Goal: Use online tool/utility: Utilize a website feature to perform a specific function

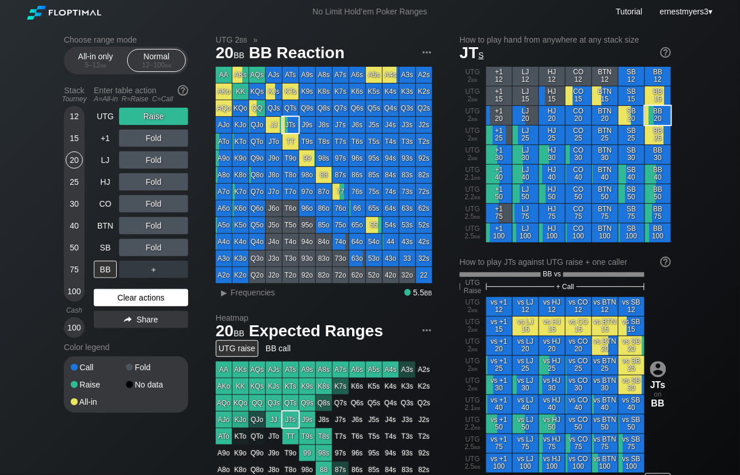
click at [108, 301] on div "Clear actions" at bounding box center [141, 297] width 94 height 17
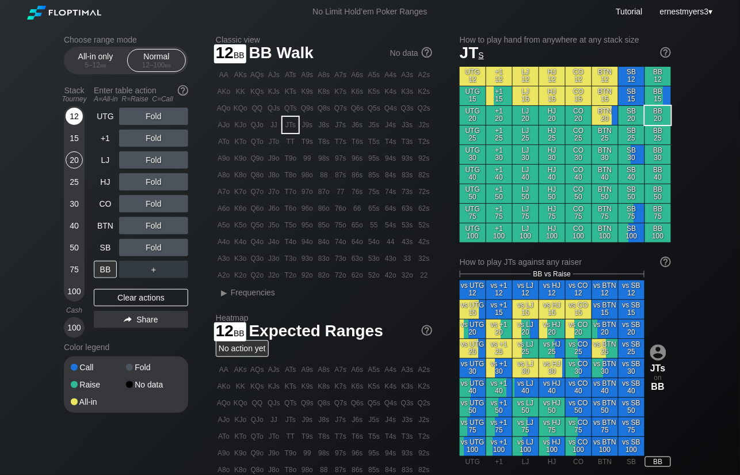
click at [75, 111] on div "12" at bounding box center [74, 116] width 17 height 17
click at [75, 158] on div "20" at bounding box center [74, 159] width 17 height 17
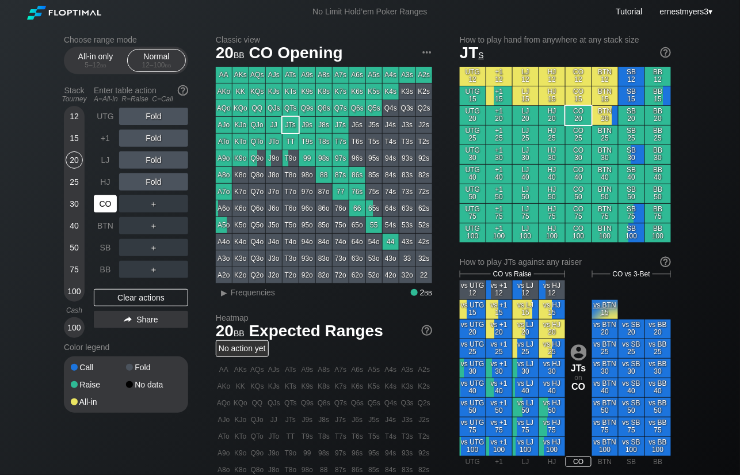
click at [104, 203] on div "CO" at bounding box center [105, 203] width 23 height 17
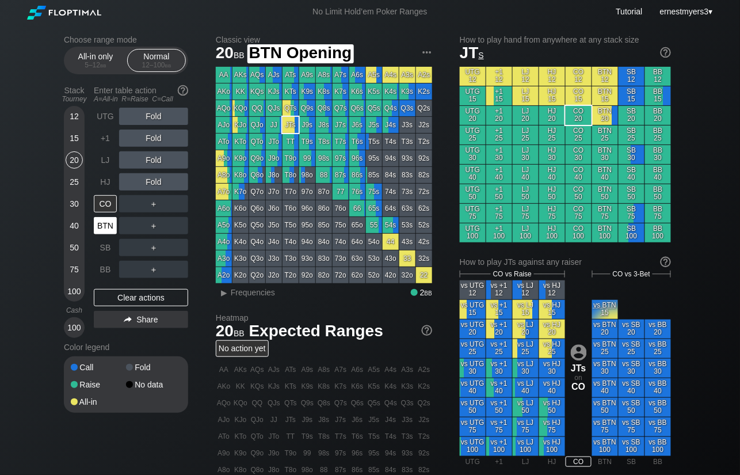
click at [104, 230] on div "BTN" at bounding box center [105, 225] width 23 height 17
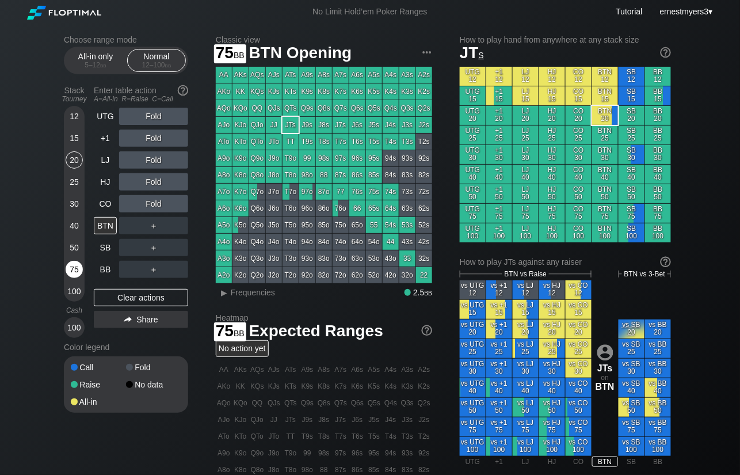
click at [72, 268] on div "75" at bounding box center [74, 269] width 17 height 17
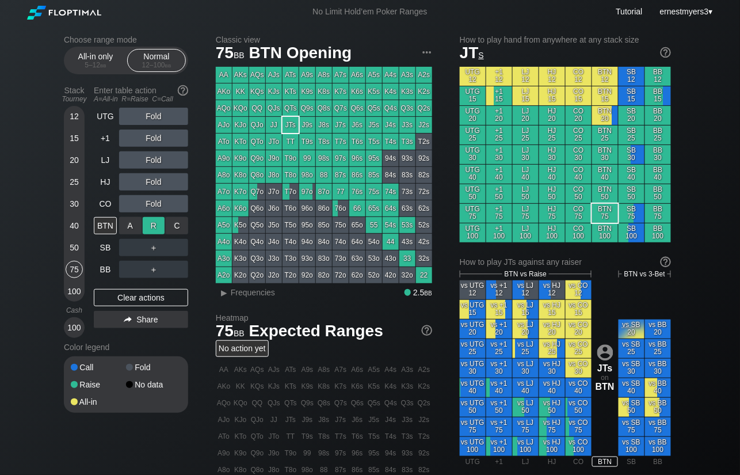
click at [154, 227] on div "R ✕" at bounding box center [154, 225] width 22 height 17
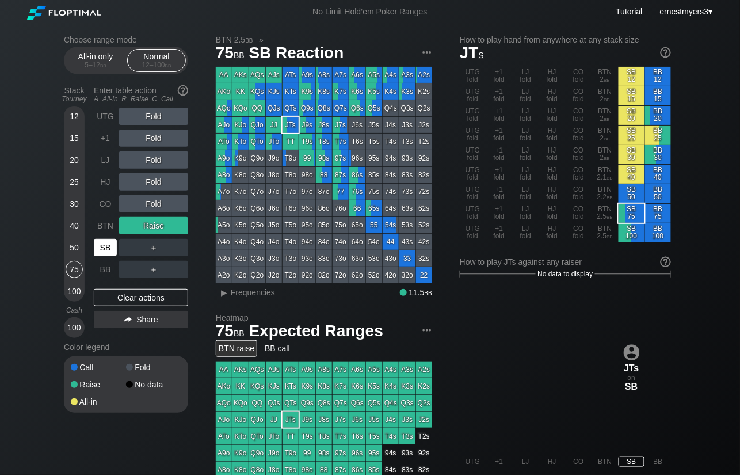
click at [102, 253] on div "SB" at bounding box center [105, 247] width 23 height 17
click at [175, 245] on div "C ✕" at bounding box center [177, 247] width 22 height 17
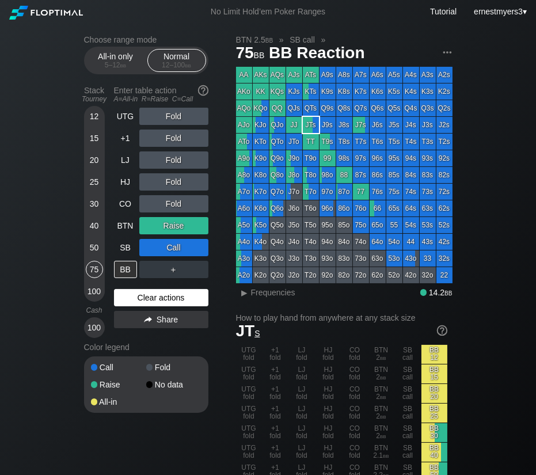
click at [180, 297] on div "Clear actions" at bounding box center [161, 297] width 94 height 17
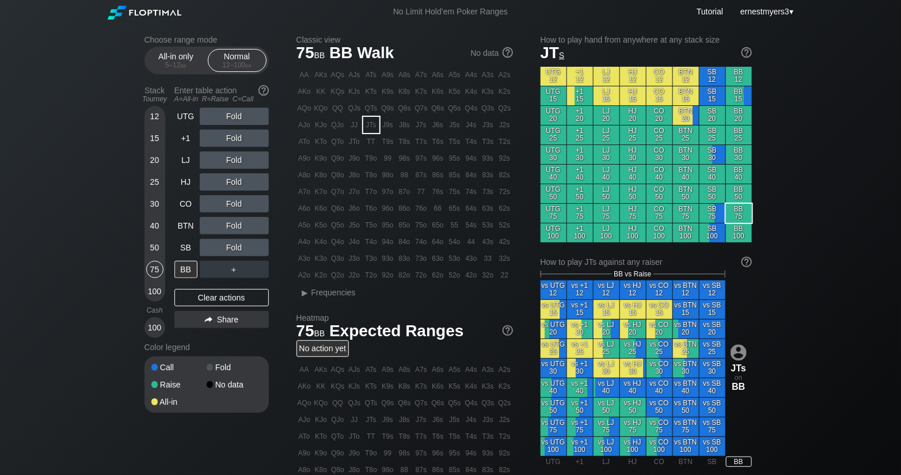
scroll to position [1, 0]
click at [189, 300] on div "Clear actions" at bounding box center [221, 297] width 94 height 17
click at [233, 223] on div "R ✕" at bounding box center [234, 225] width 22 height 17
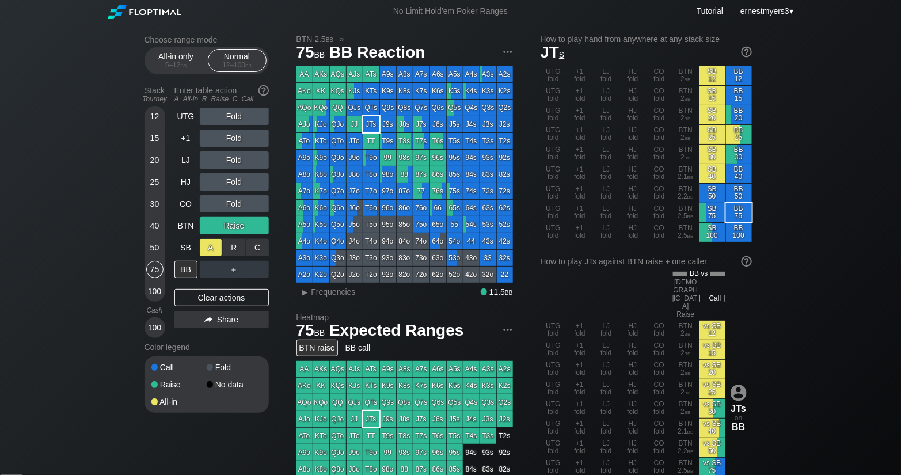
click at [219, 245] on div "A ✕" at bounding box center [211, 247] width 22 height 17
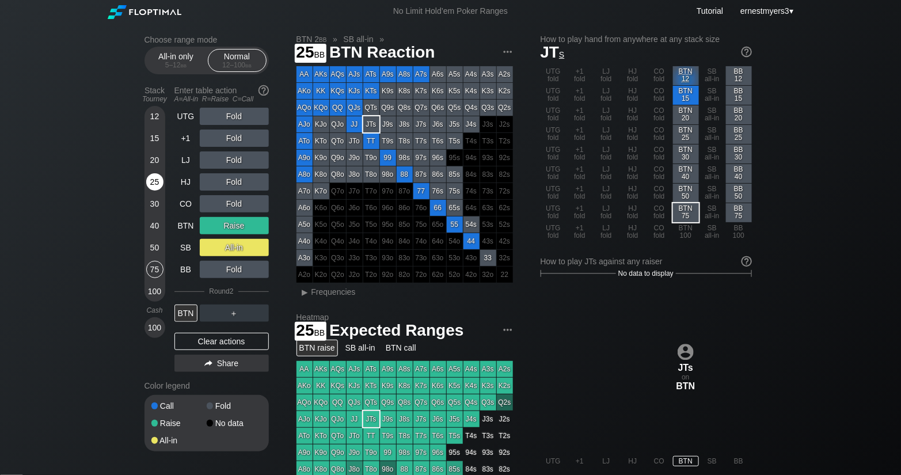
click at [150, 179] on div "25" at bounding box center [154, 181] width 17 height 17
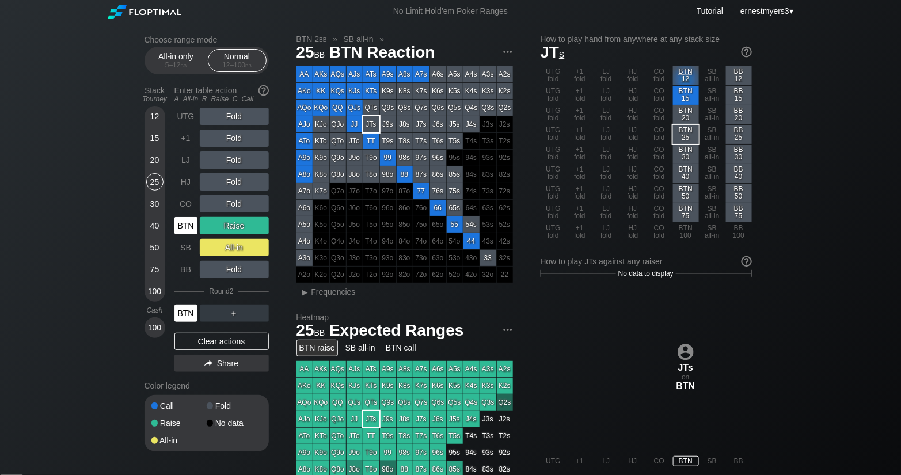
click at [189, 307] on div "BTN" at bounding box center [185, 313] width 23 height 17
click at [206, 338] on div "Clear actions" at bounding box center [221, 341] width 94 height 17
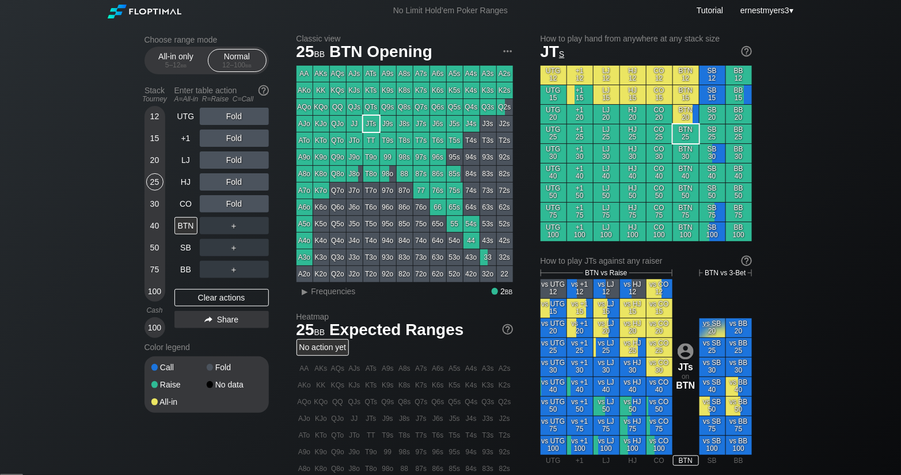
click at [141, 207] on div "Choose range mode All-in only 5 – 12 bb Normal 12 – 100 bb Stack Tourney Enter …" at bounding box center [450, 389] width 631 height 735
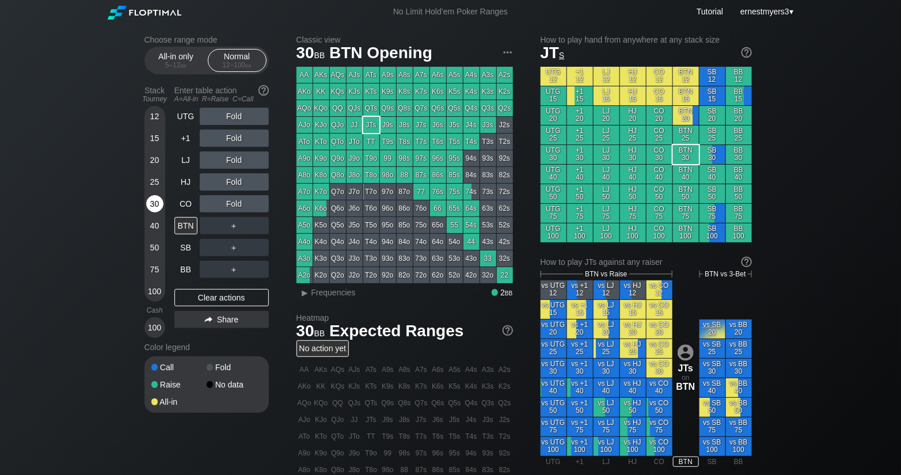
click at [147, 204] on div "30" at bounding box center [154, 203] width 17 height 17
click at [227, 219] on div "R ✕" at bounding box center [234, 225] width 22 height 17
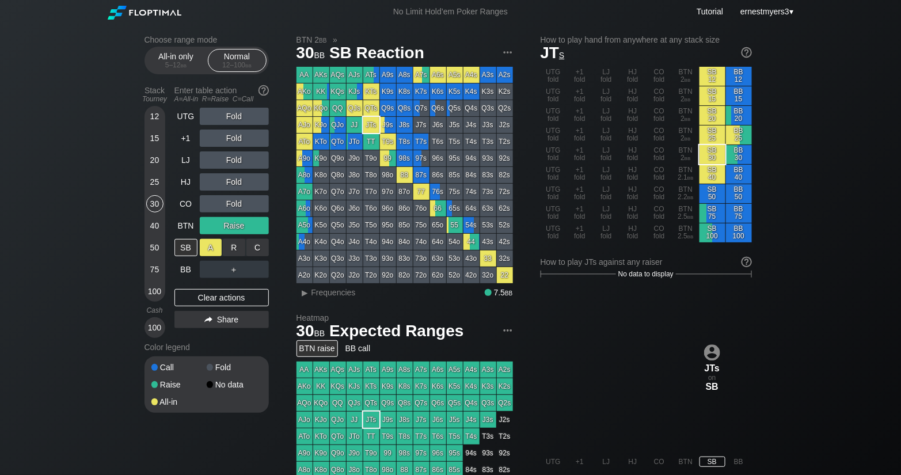
click at [212, 245] on div "A ✕" at bounding box center [211, 247] width 22 height 17
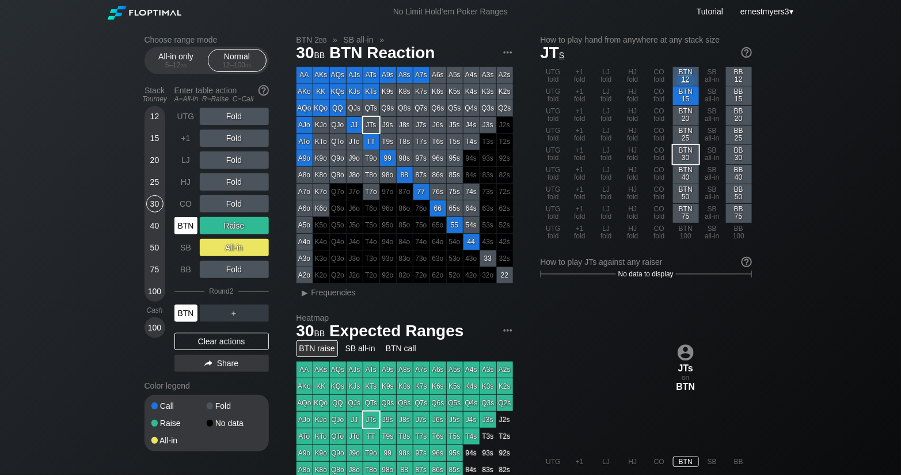
click at [182, 317] on div "BTN" at bounding box center [185, 313] width 23 height 17
click at [204, 337] on div "Clear actions" at bounding box center [221, 341] width 94 height 17
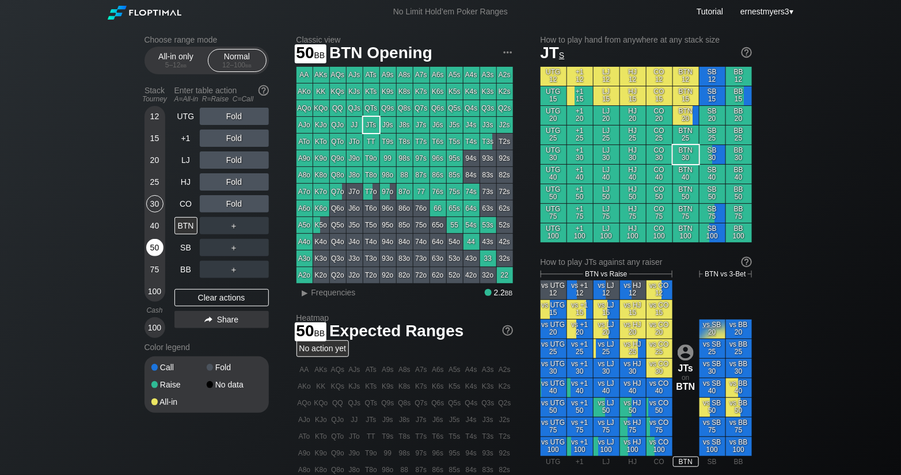
click at [150, 246] on div "50" at bounding box center [154, 247] width 17 height 17
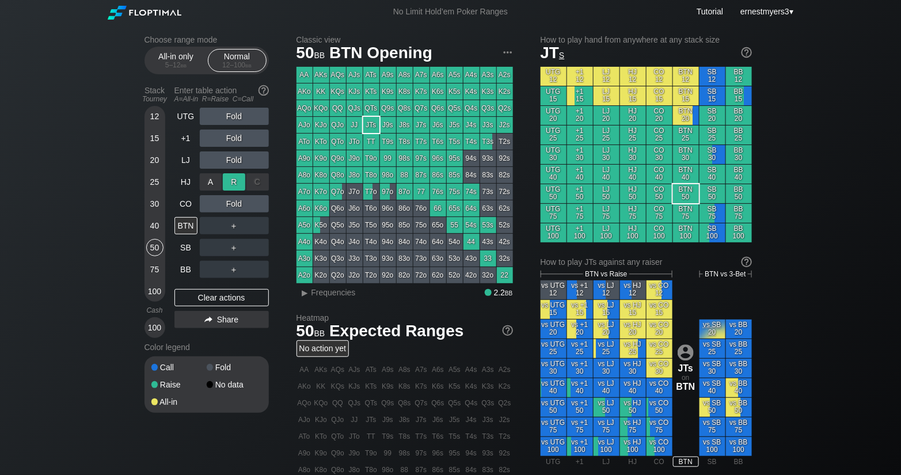
click at [243, 184] on div "R ✕" at bounding box center [234, 181] width 22 height 17
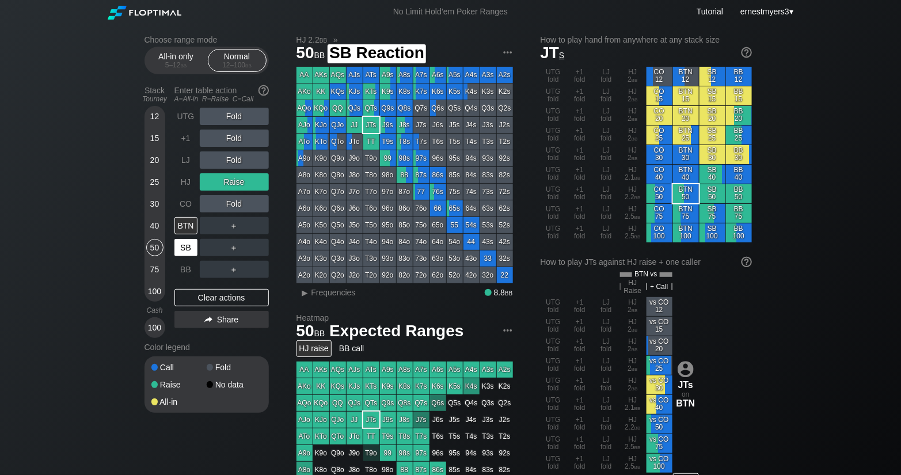
click at [185, 253] on div "SB" at bounding box center [185, 247] width 23 height 17
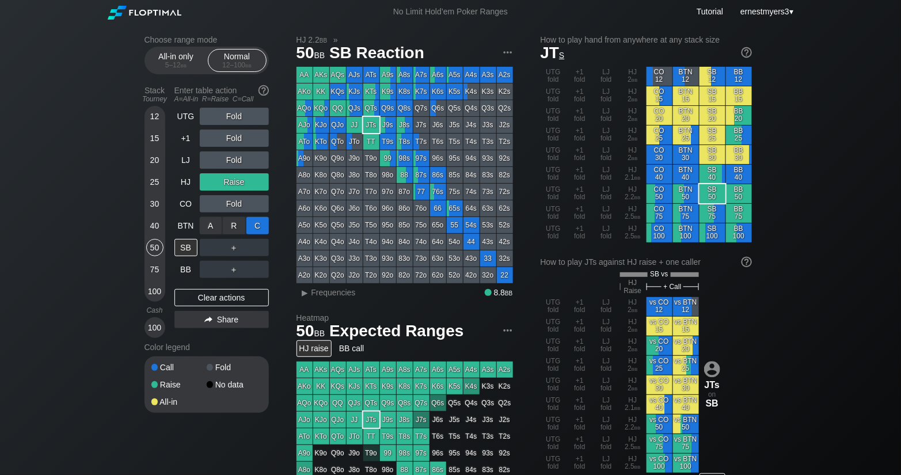
click at [258, 229] on div "C ✕" at bounding box center [257, 225] width 22 height 17
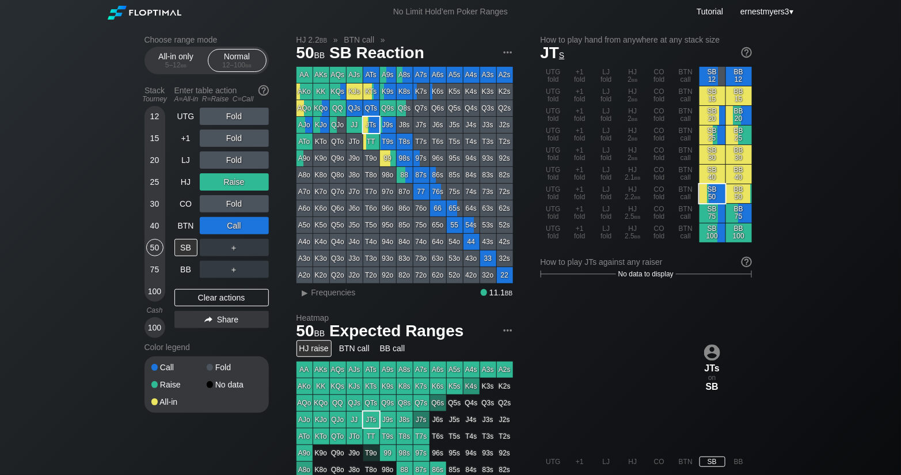
click at [149, 239] on div "50" at bounding box center [154, 250] width 17 height 22
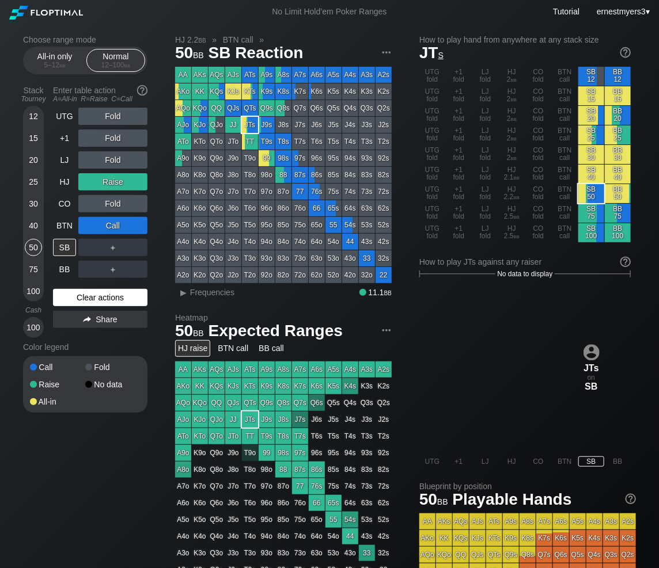
click at [101, 294] on div "Clear actions" at bounding box center [100, 297] width 94 height 17
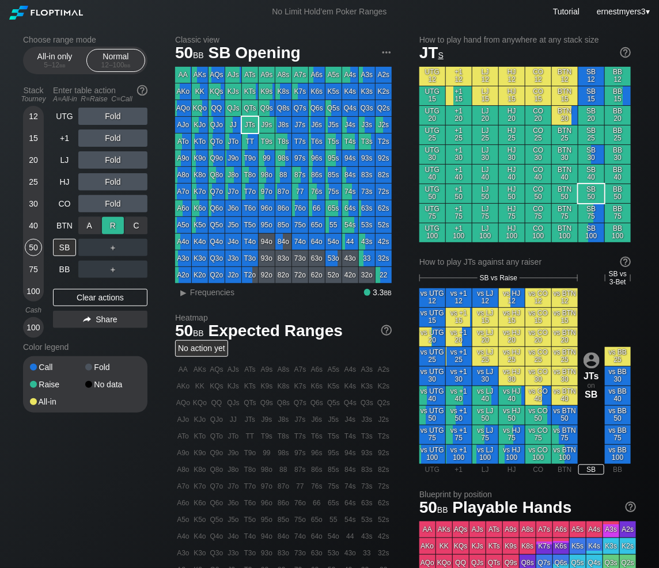
click at [104, 220] on div "R ✕" at bounding box center [113, 225] width 22 height 17
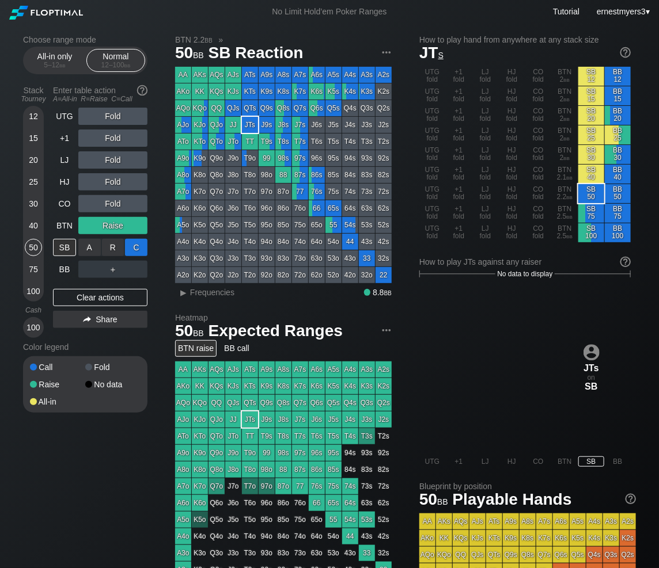
click at [140, 252] on div "C ✕" at bounding box center [136, 247] width 22 height 17
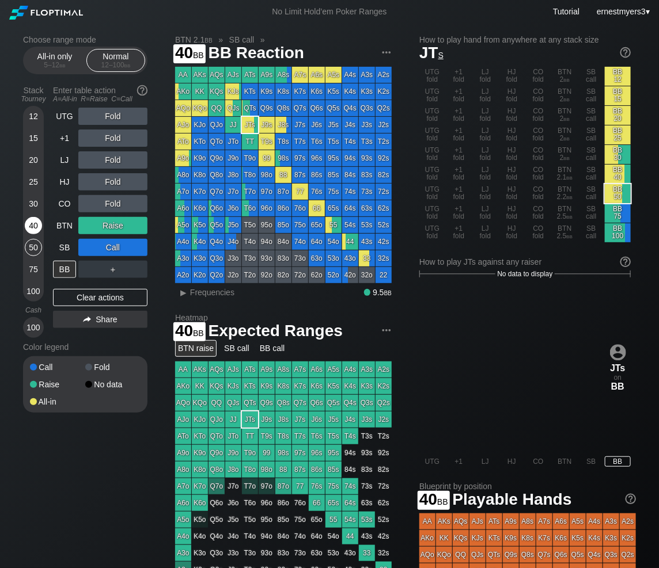
click at [30, 233] on div "40" at bounding box center [33, 225] width 17 height 17
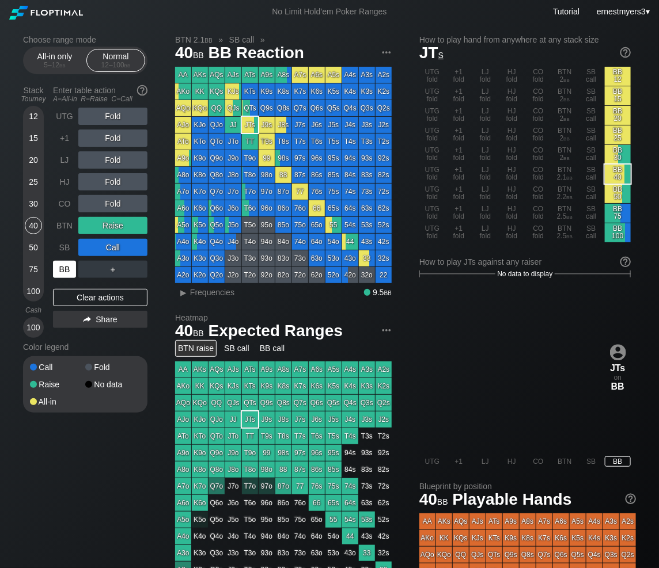
click at [69, 269] on div "BB" at bounding box center [64, 269] width 23 height 17
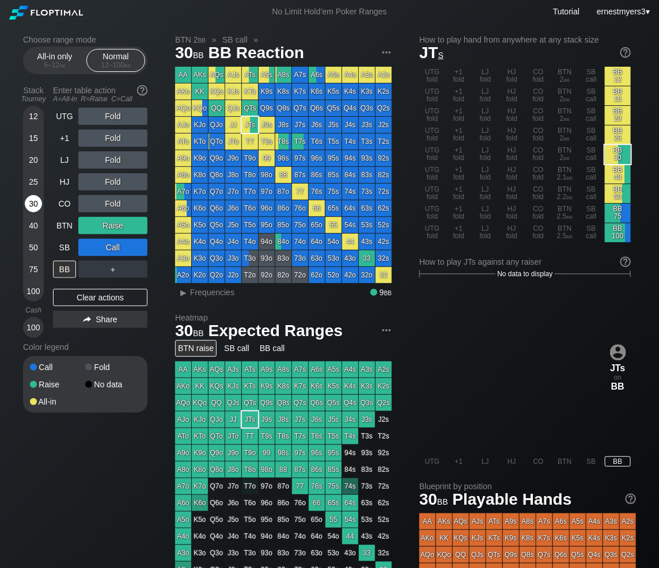
click at [34, 203] on div "30" at bounding box center [33, 203] width 17 height 17
click at [102, 298] on div "Clear actions" at bounding box center [100, 297] width 94 height 17
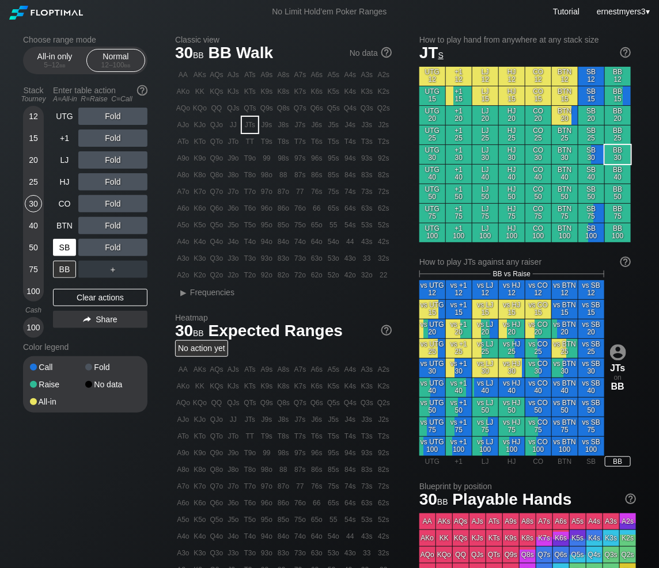
click at [63, 253] on div "SB" at bounding box center [64, 247] width 23 height 17
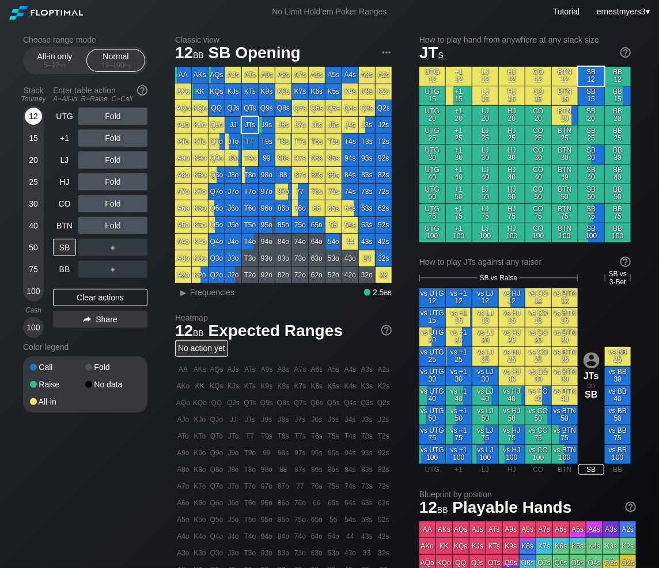
click at [37, 116] on div "12" at bounding box center [33, 116] width 17 height 17
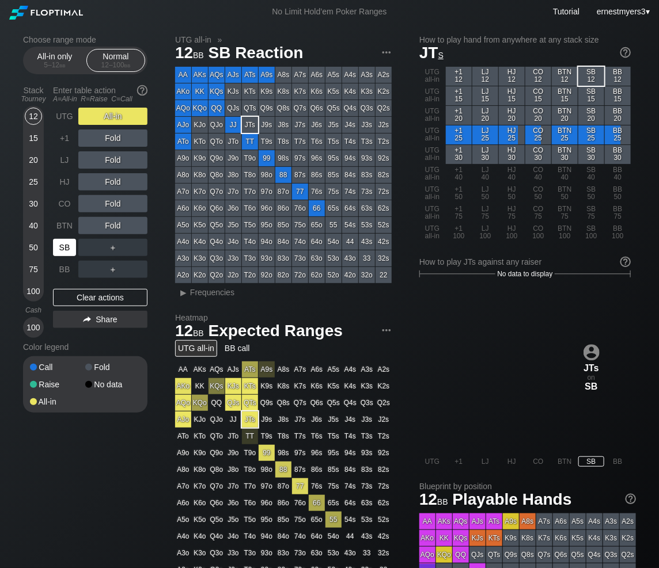
click at [72, 254] on div "SB" at bounding box center [64, 247] width 23 height 17
click at [94, 302] on div "Clear actions" at bounding box center [100, 297] width 94 height 17
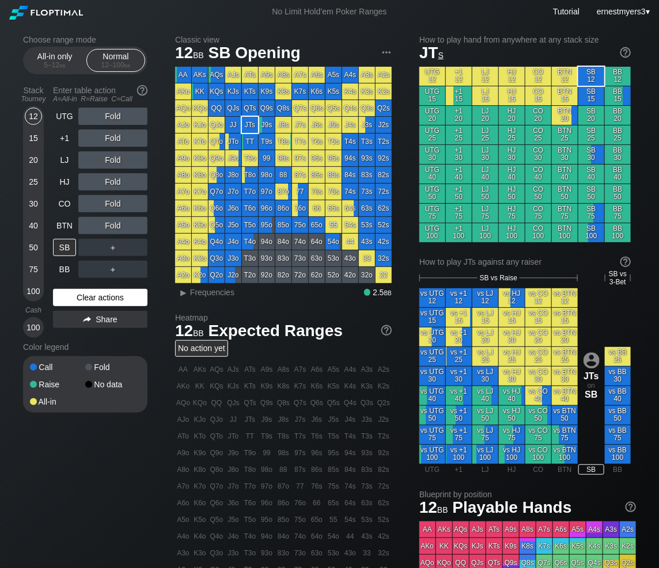
click at [33, 199] on div "30" at bounding box center [33, 203] width 17 height 17
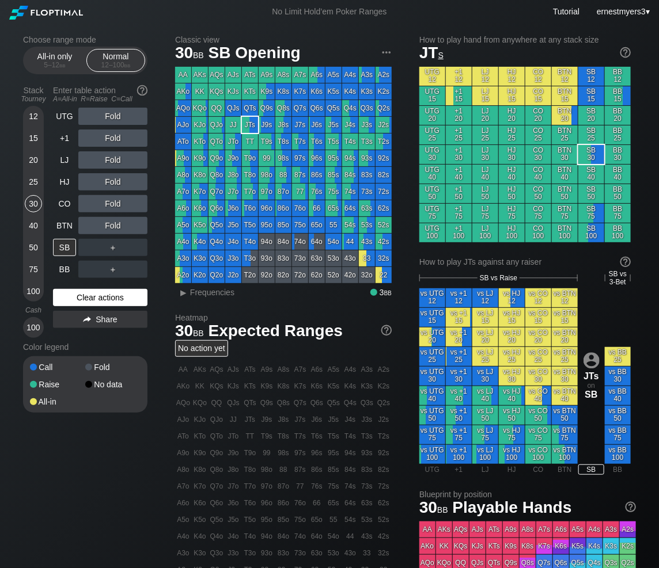
click at [101, 294] on div "Clear actions" at bounding box center [100, 297] width 94 height 17
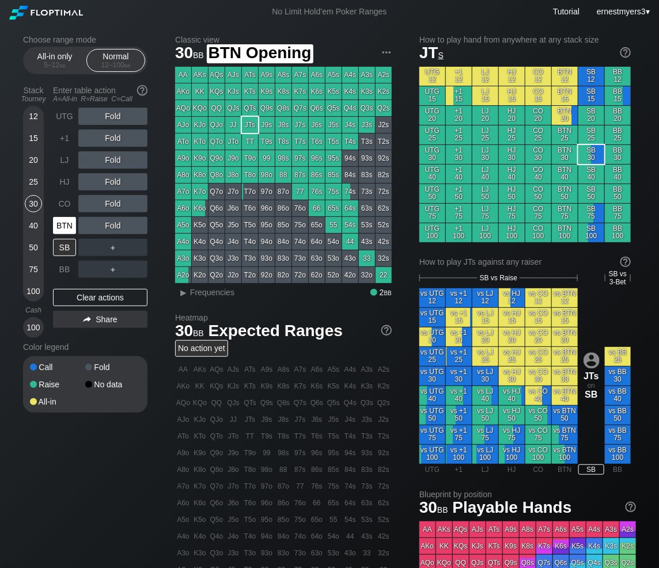
click at [66, 226] on div "BTN" at bounding box center [64, 225] width 23 height 17
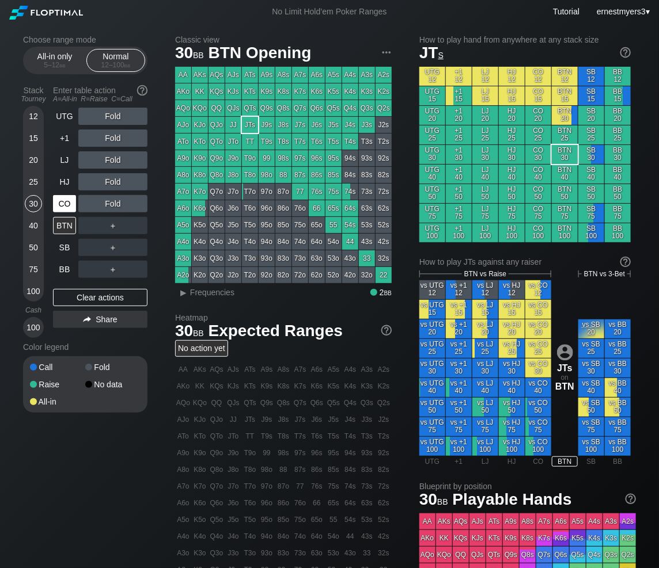
click at [66, 208] on div "CO" at bounding box center [64, 203] width 23 height 17
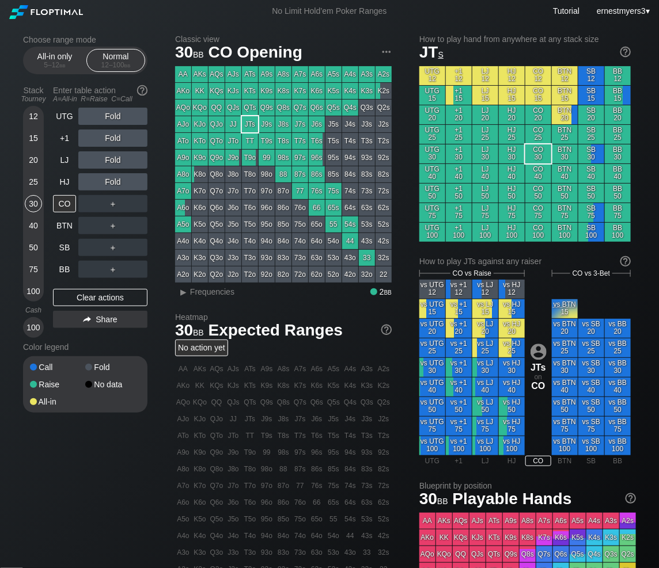
scroll to position [1, 0]
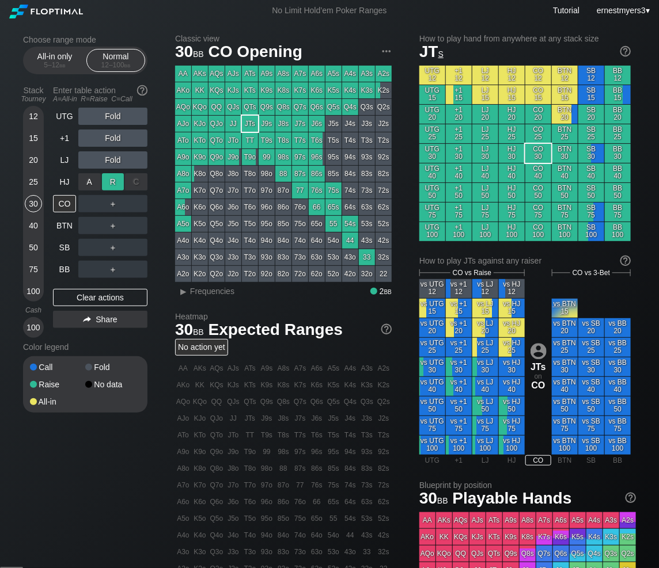
click at [105, 185] on div "R ✕" at bounding box center [113, 181] width 22 height 17
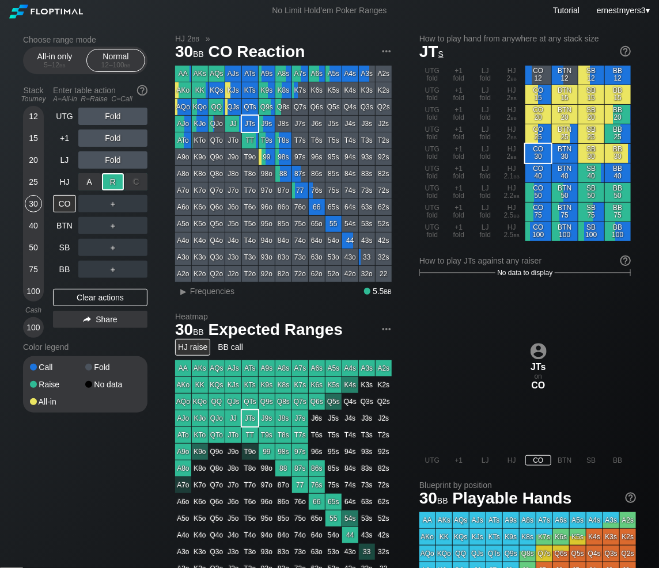
click at [115, 180] on div "R ✕" at bounding box center [113, 181] width 22 height 17
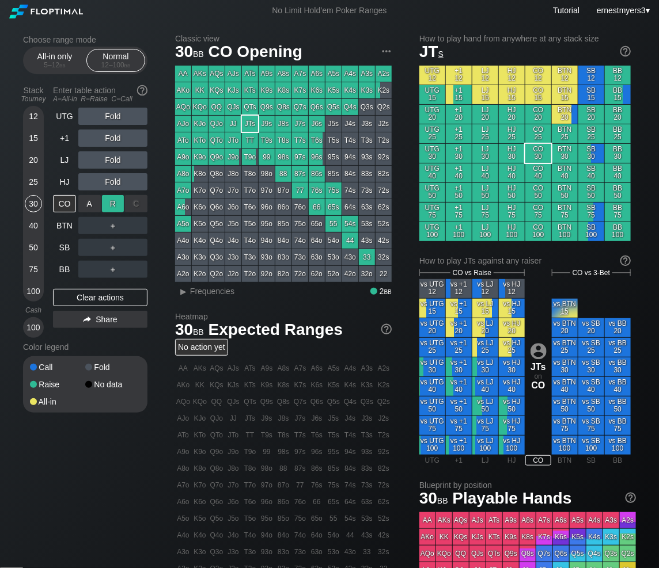
click at [108, 204] on div "R ✕" at bounding box center [113, 203] width 22 height 17
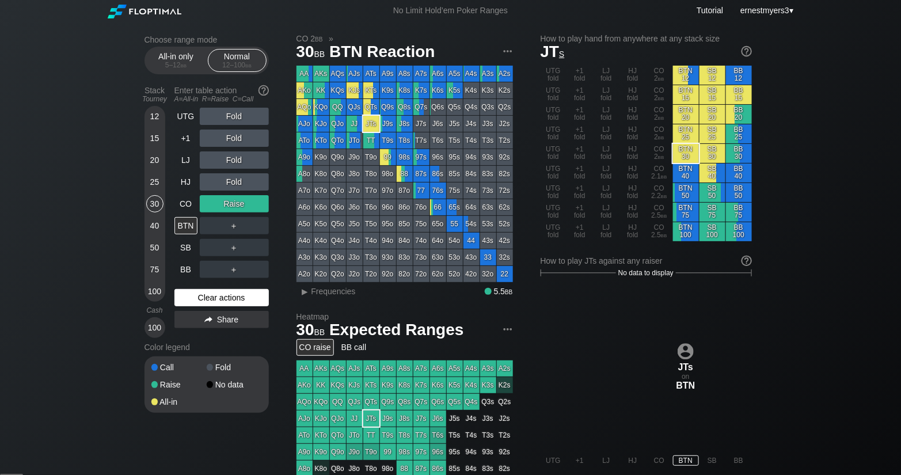
click at [197, 298] on div "Clear actions" at bounding box center [221, 297] width 94 height 17
click at [238, 203] on div "R ✕" at bounding box center [234, 203] width 22 height 17
click at [185, 301] on div "Clear actions" at bounding box center [221, 297] width 94 height 17
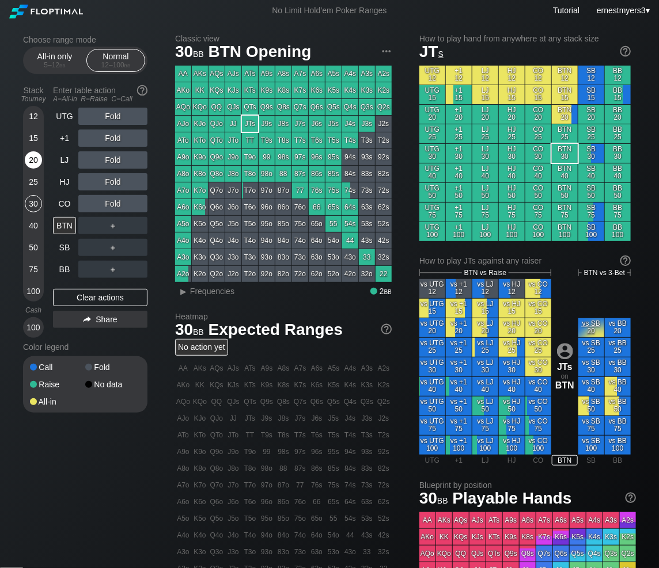
click at [85, 301] on div "Clear actions" at bounding box center [100, 297] width 94 height 17
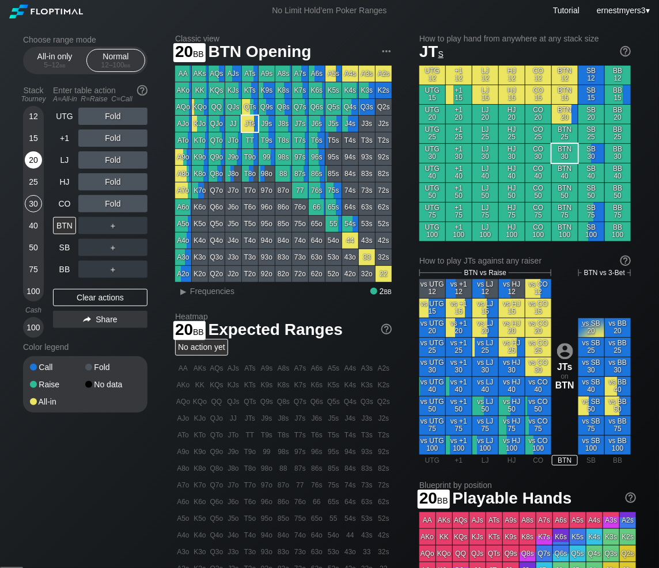
click at [33, 166] on div "20" at bounding box center [33, 159] width 17 height 17
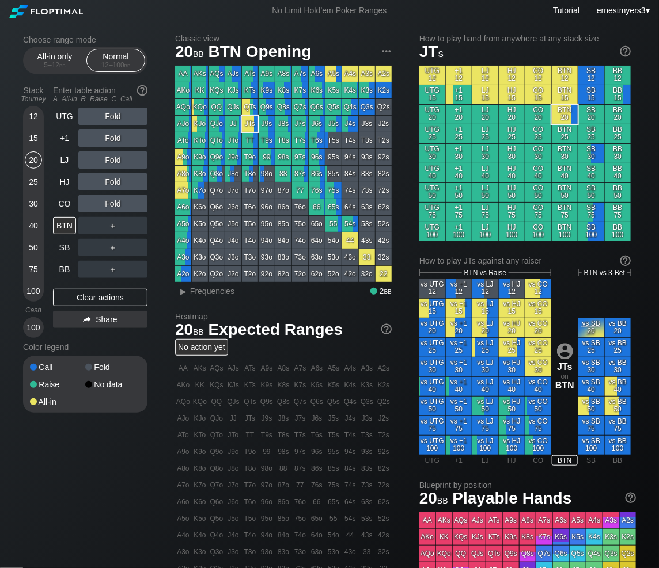
scroll to position [7, 0]
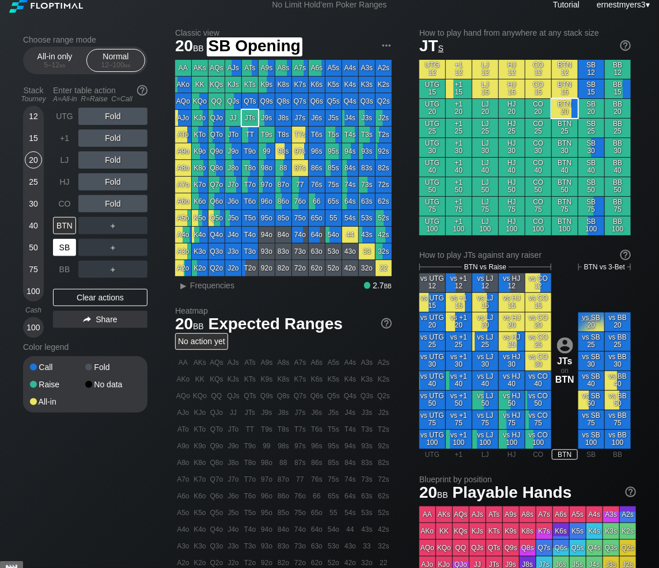
click at [67, 252] on div "SB" at bounding box center [64, 247] width 23 height 17
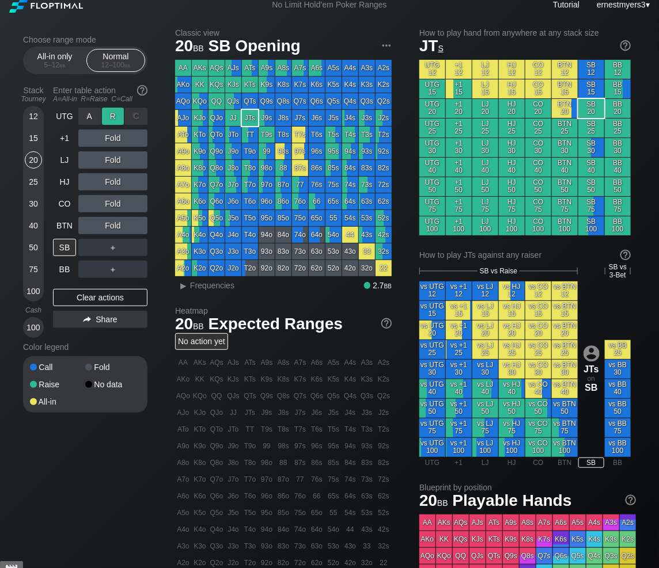
click at [113, 116] on div "R ✕" at bounding box center [113, 116] width 22 height 17
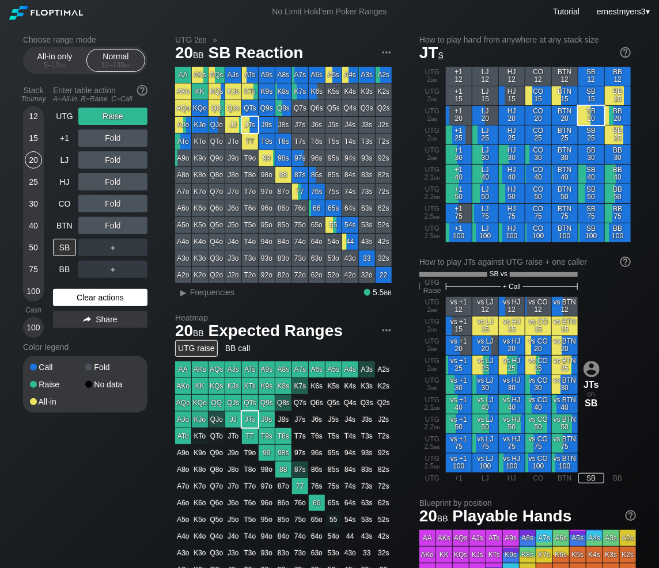
click at [88, 303] on div "Clear actions" at bounding box center [100, 297] width 94 height 17
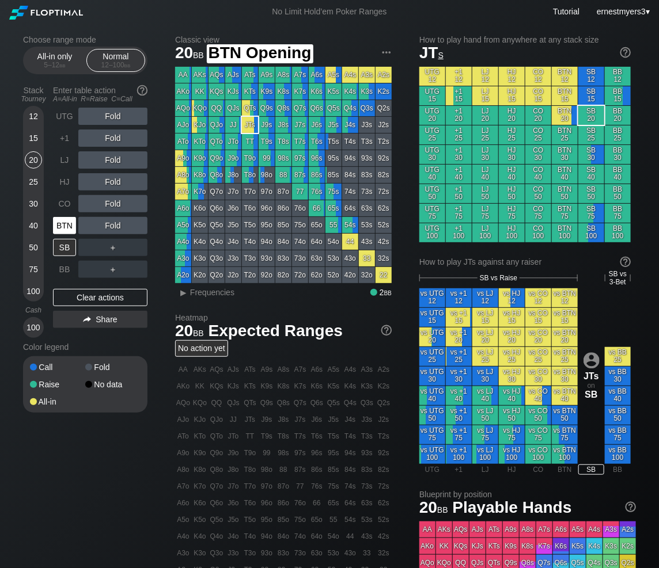
click at [66, 230] on div "BTN" at bounding box center [64, 225] width 23 height 17
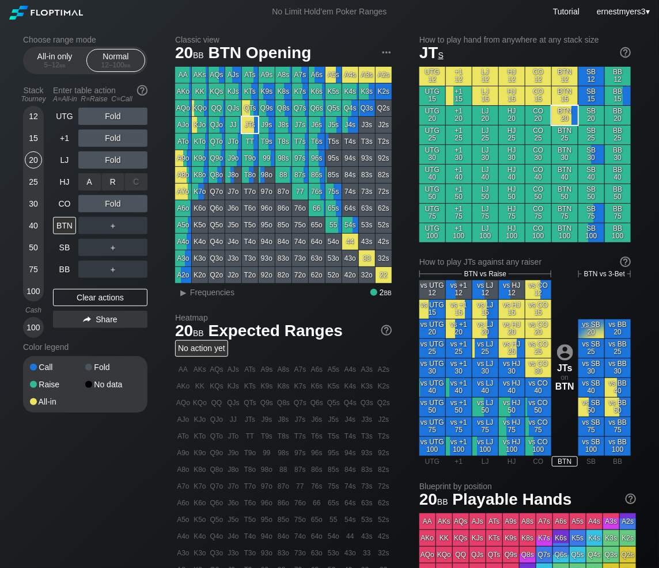
click at [113, 181] on div "R ✕" at bounding box center [113, 181] width 22 height 17
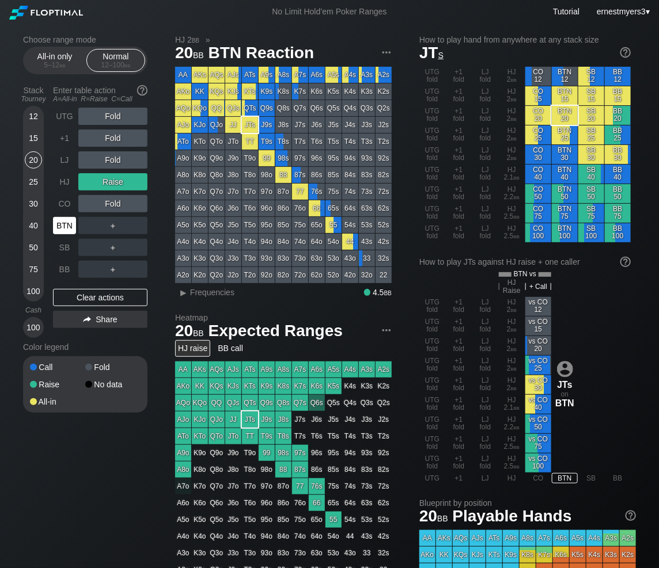
click at [63, 226] on div "BTN" at bounding box center [64, 225] width 23 height 17
click at [106, 300] on div "Clear actions" at bounding box center [100, 297] width 94 height 17
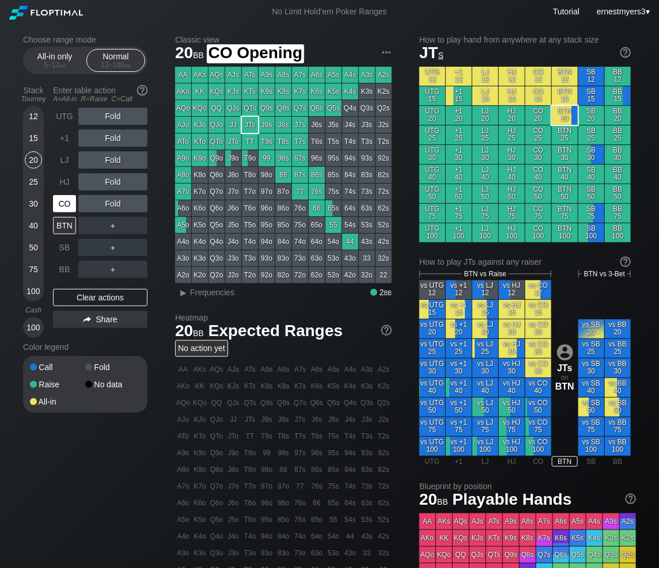
click at [62, 204] on div "CO" at bounding box center [64, 203] width 23 height 17
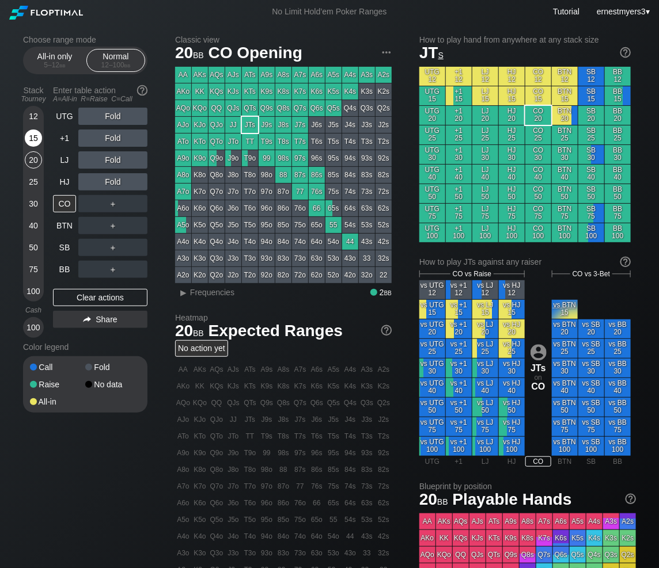
click at [37, 136] on div "15" at bounding box center [33, 138] width 17 height 17
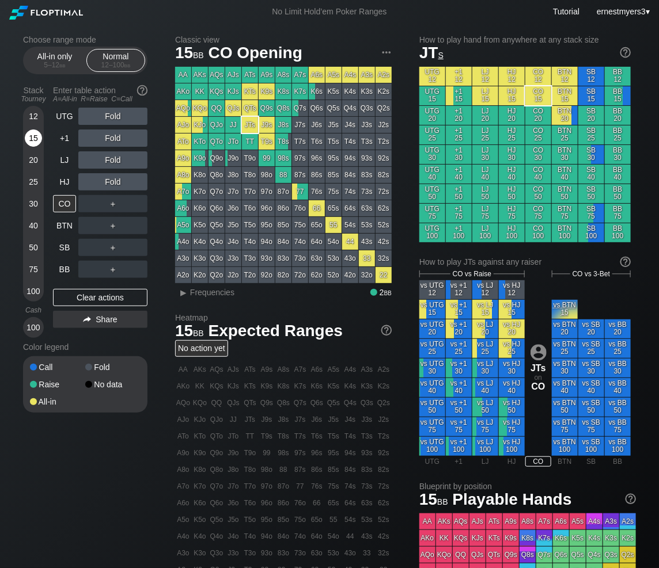
click at [37, 136] on div "15" at bounding box center [33, 138] width 17 height 17
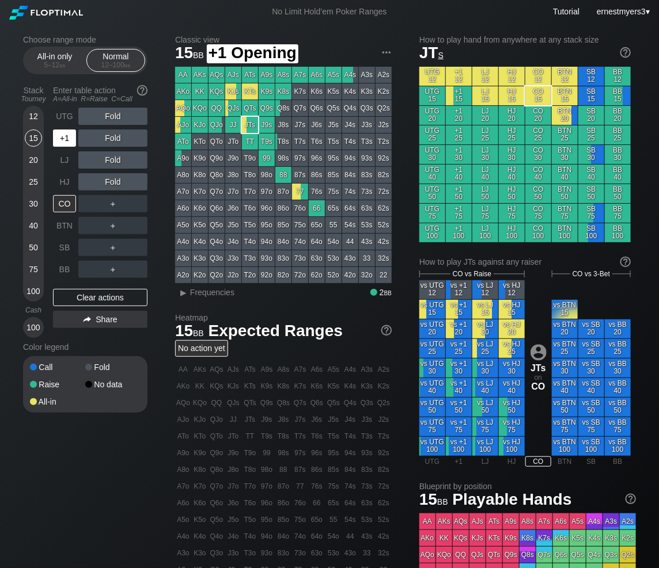
click at [62, 139] on div "+1" at bounding box center [64, 138] width 23 height 17
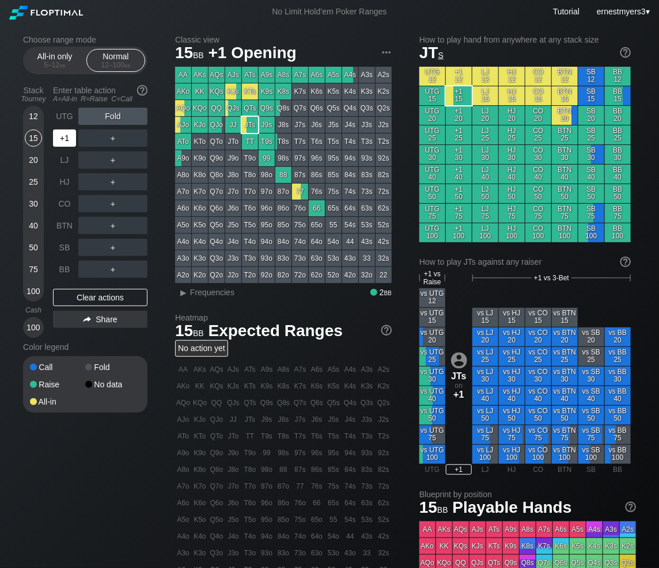
click at [64, 163] on div "LJ" at bounding box center [64, 159] width 23 height 17
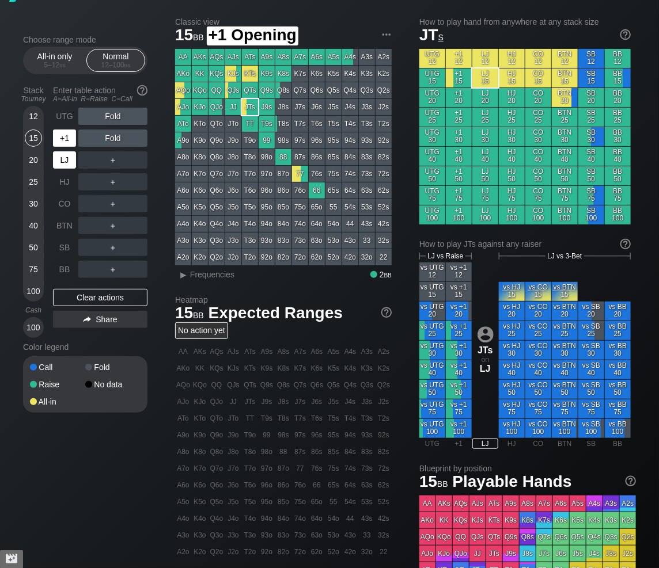
click at [60, 158] on div "LJ" at bounding box center [64, 159] width 23 height 17
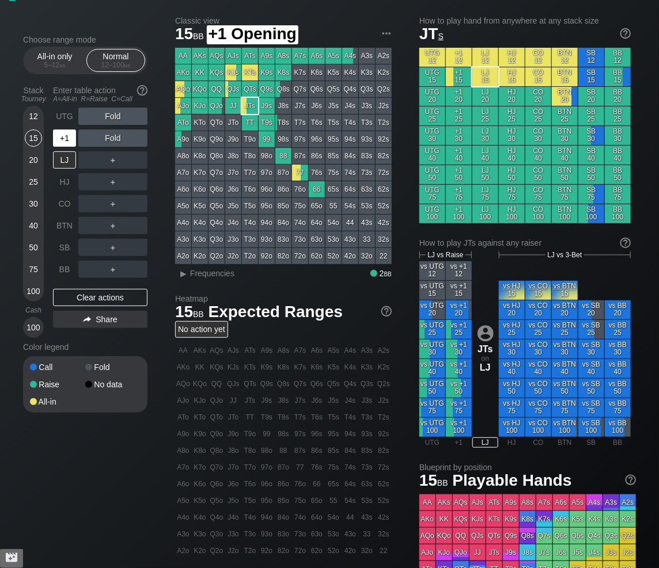
scroll to position [20, 0]
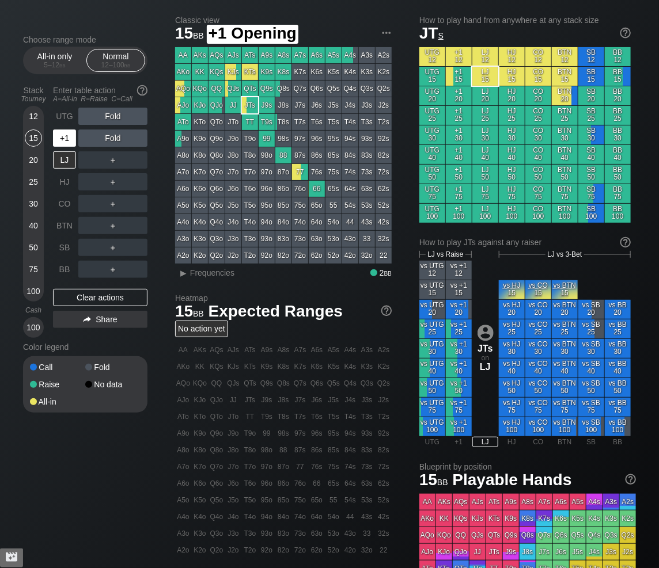
click at [63, 140] on div "+1" at bounding box center [64, 138] width 23 height 17
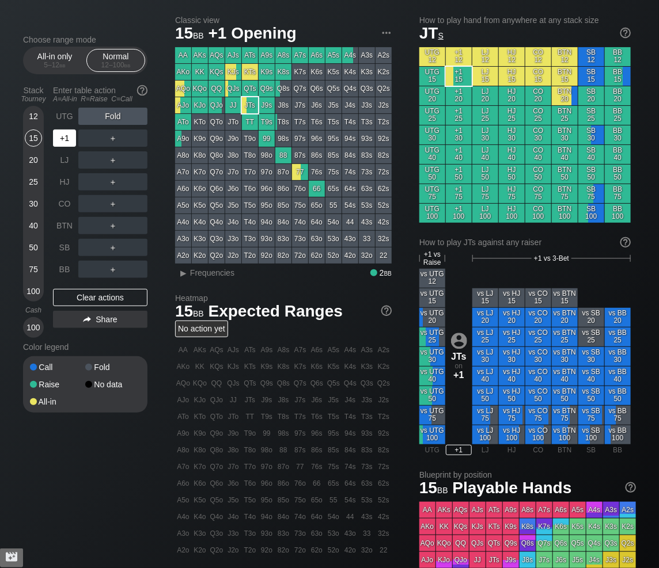
scroll to position [20, 0]
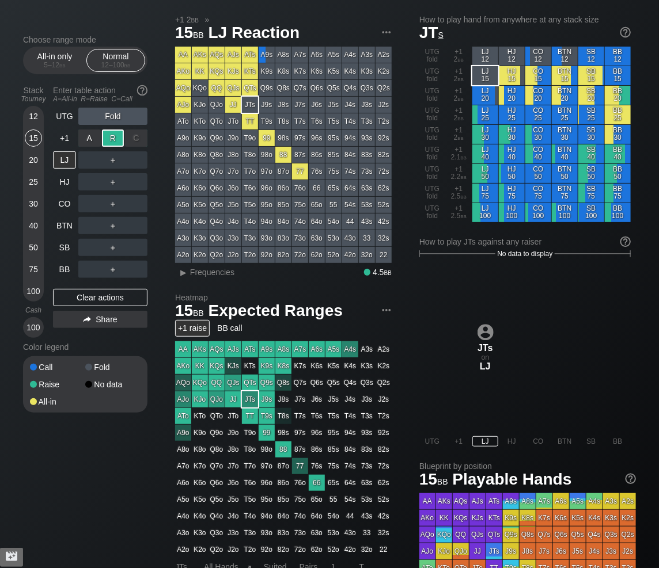
click at [113, 138] on div "R ✕" at bounding box center [113, 138] width 22 height 17
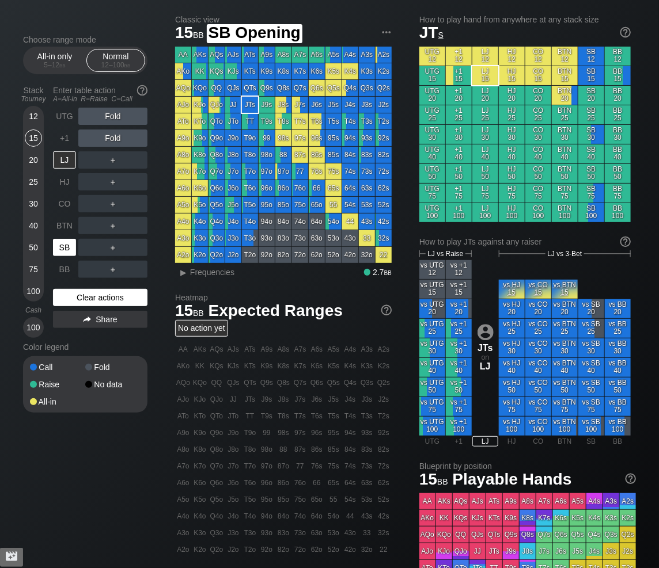
click at [69, 226] on div "BTN" at bounding box center [64, 225] width 23 height 17
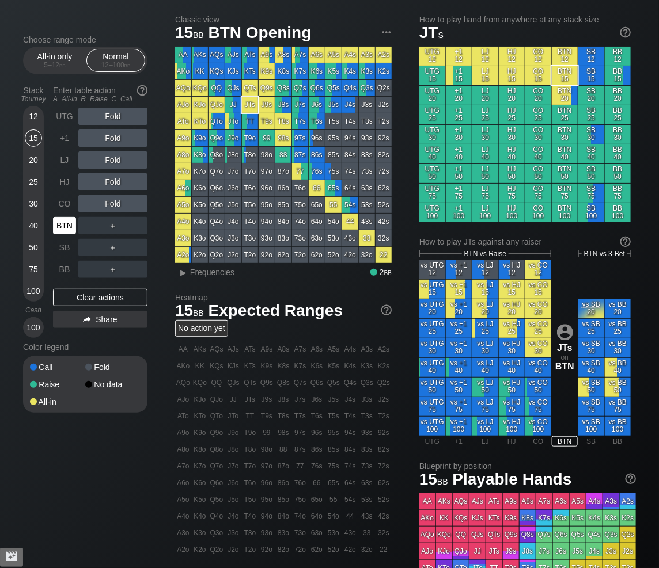
click at [64, 221] on div "BTN" at bounding box center [64, 225] width 23 height 17
click at [88, 220] on div "A ✕" at bounding box center [89, 225] width 22 height 17
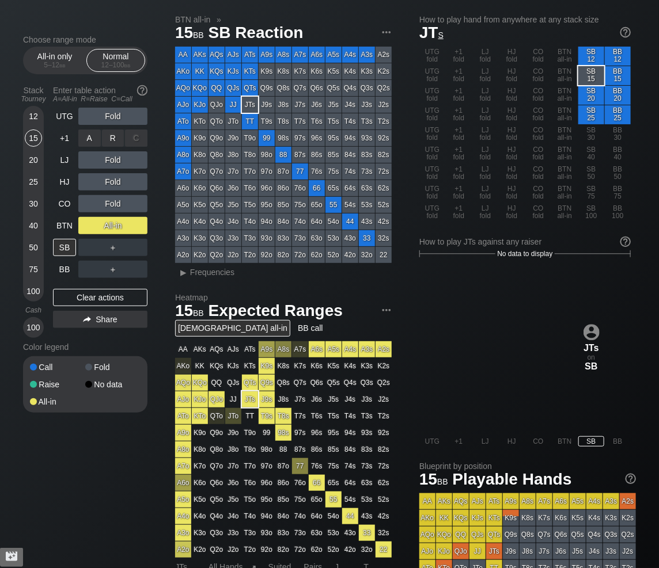
click at [117, 137] on div "R ✕" at bounding box center [113, 138] width 22 height 17
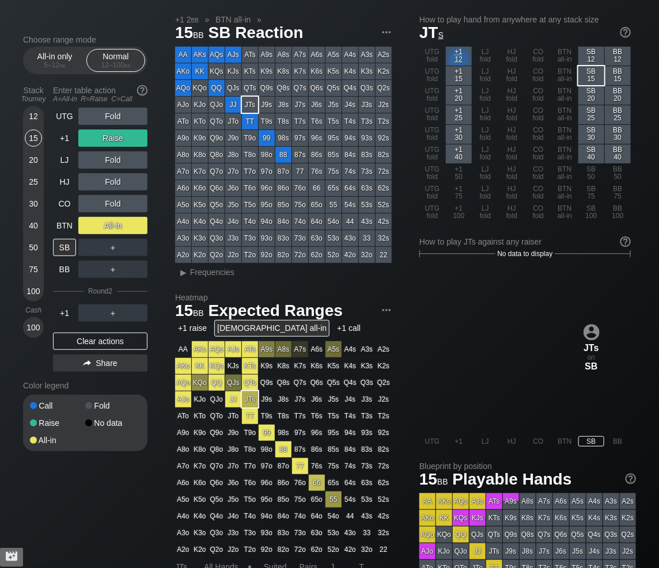
click at [108, 342] on div "Clear actions" at bounding box center [100, 341] width 94 height 17
click at [108, 376] on div "Color legend" at bounding box center [85, 385] width 124 height 18
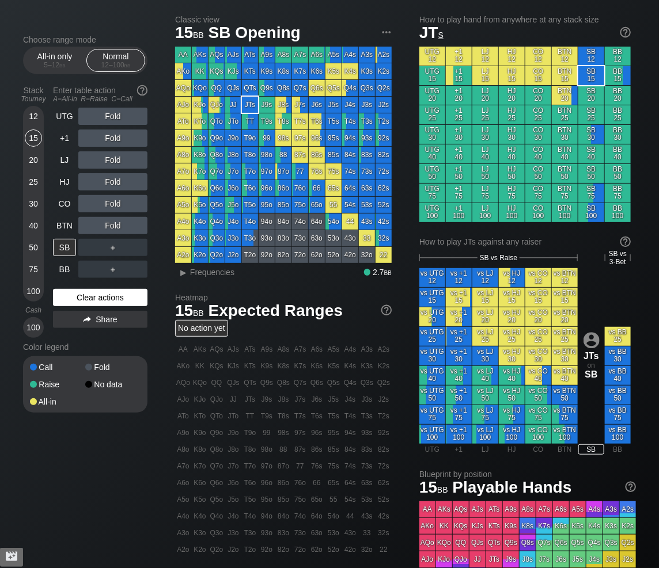
click at [77, 303] on div "Clear actions" at bounding box center [100, 297] width 94 height 17
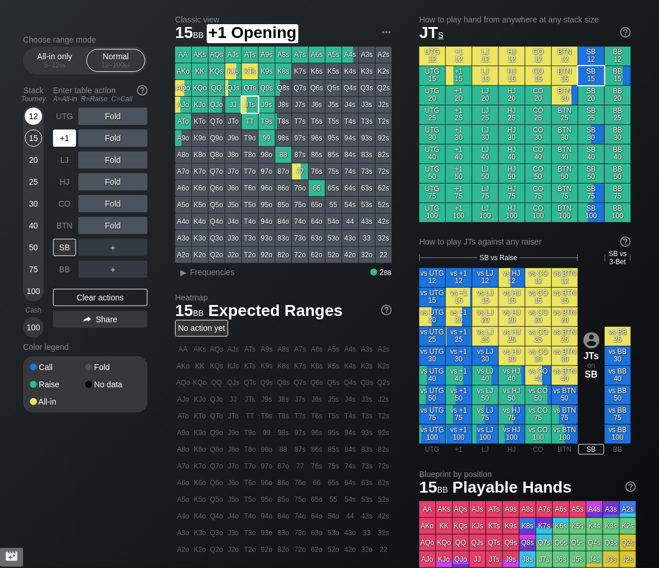
click at [30, 115] on div "12" at bounding box center [33, 116] width 17 height 17
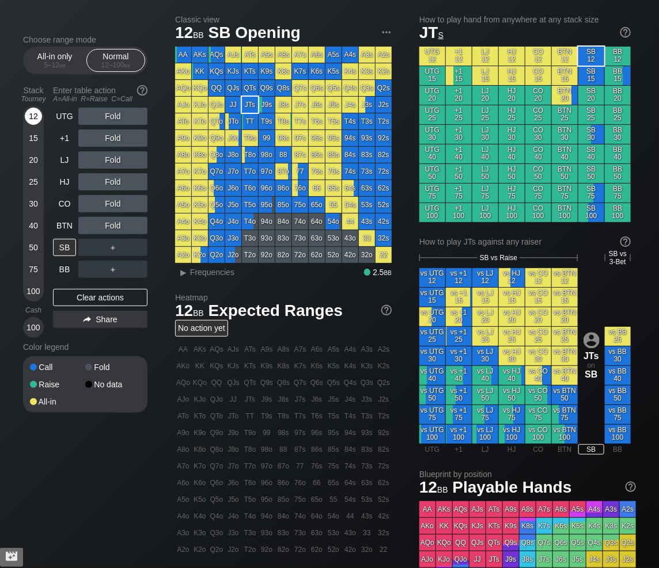
click at [30, 115] on div "12" at bounding box center [33, 116] width 17 height 17
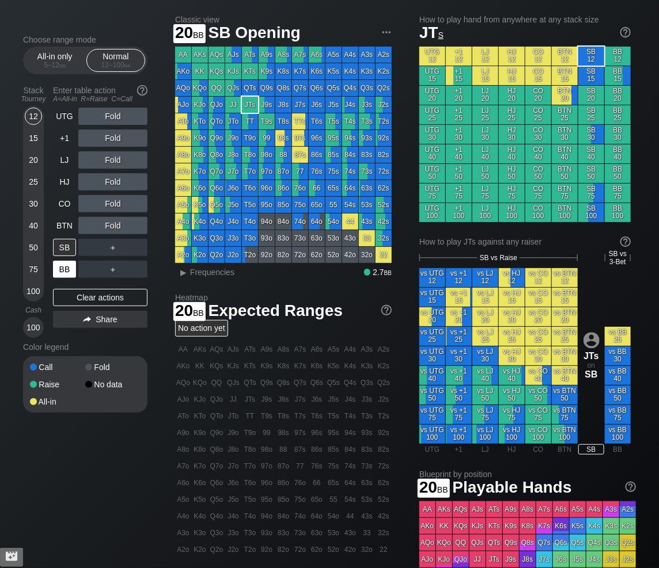
click at [63, 264] on div "BB" at bounding box center [64, 269] width 23 height 17
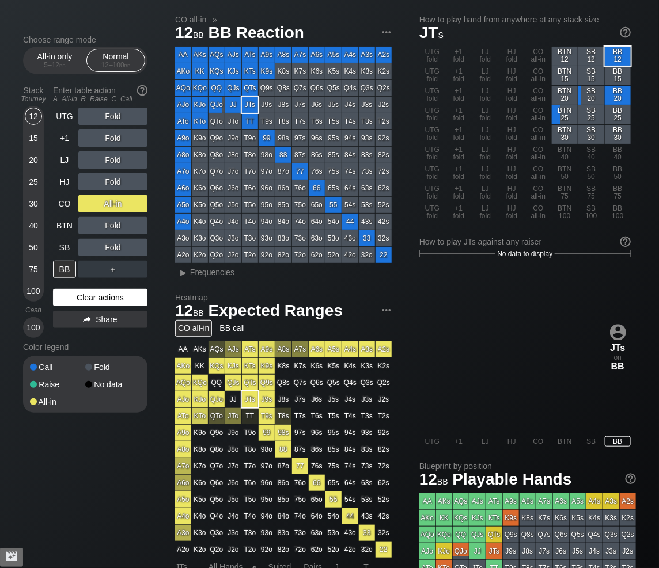
click at [74, 300] on div "Clear actions" at bounding box center [100, 297] width 94 height 17
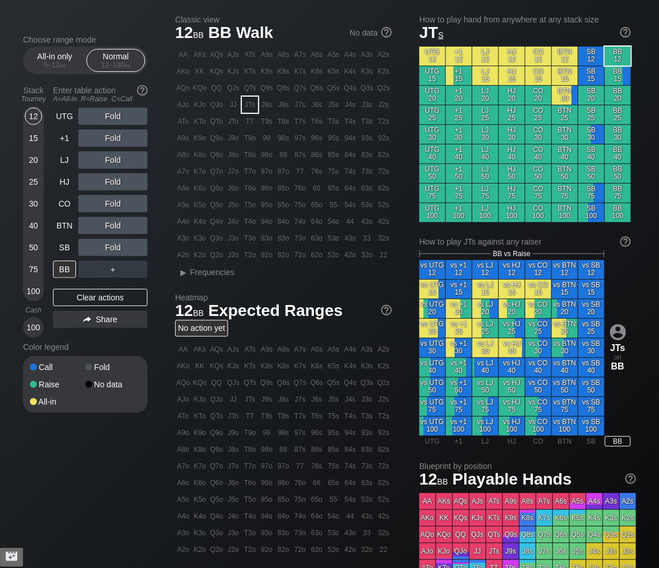
click at [34, 161] on div "20" at bounding box center [33, 159] width 17 height 17
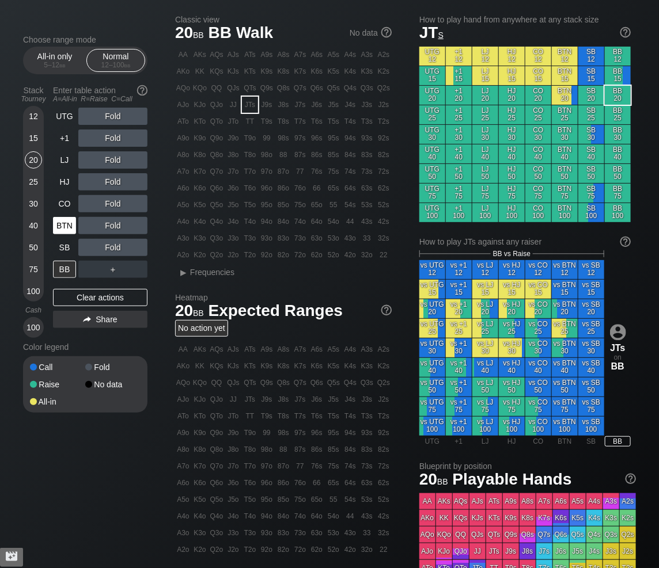
click at [58, 225] on div "BTN" at bounding box center [64, 225] width 23 height 17
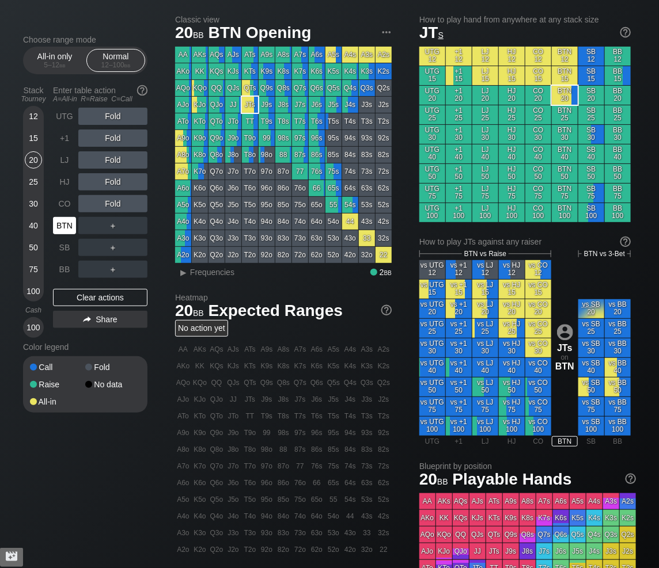
click at [58, 225] on div "BTN" at bounding box center [64, 225] width 23 height 17
click at [33, 159] on div "20" at bounding box center [33, 159] width 17 height 17
click at [41, 66] on div "5 – 12 bb" at bounding box center [55, 65] width 48 height 8
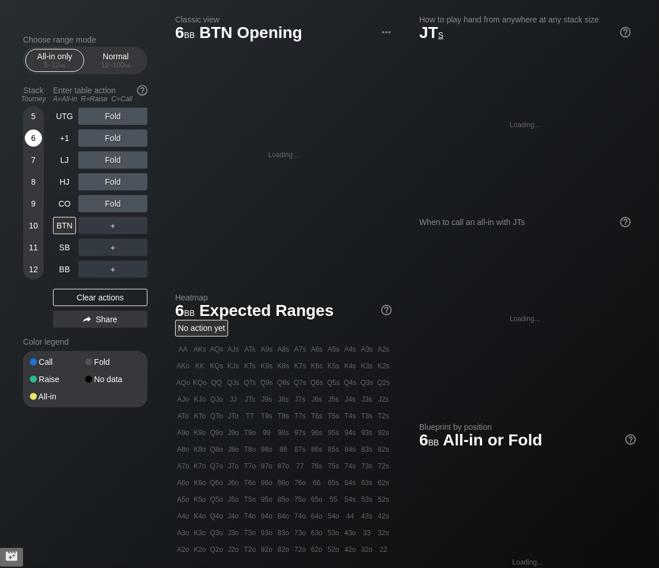
click at [35, 138] on div "6" at bounding box center [33, 138] width 17 height 17
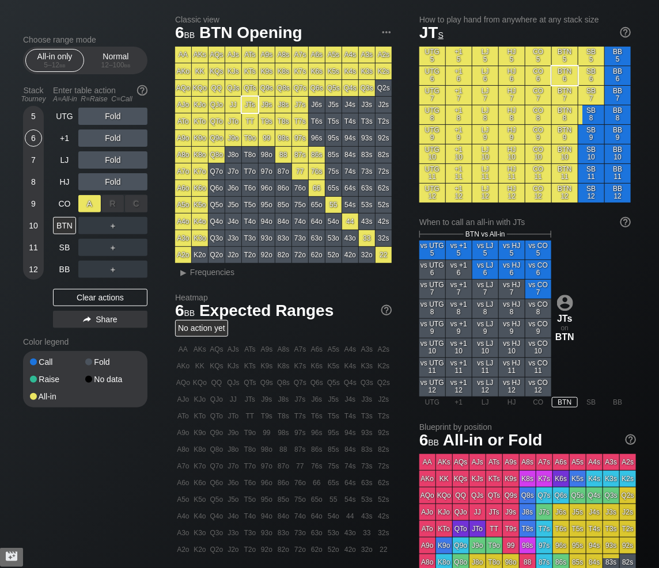
click at [88, 201] on div "A ✕" at bounding box center [89, 203] width 22 height 17
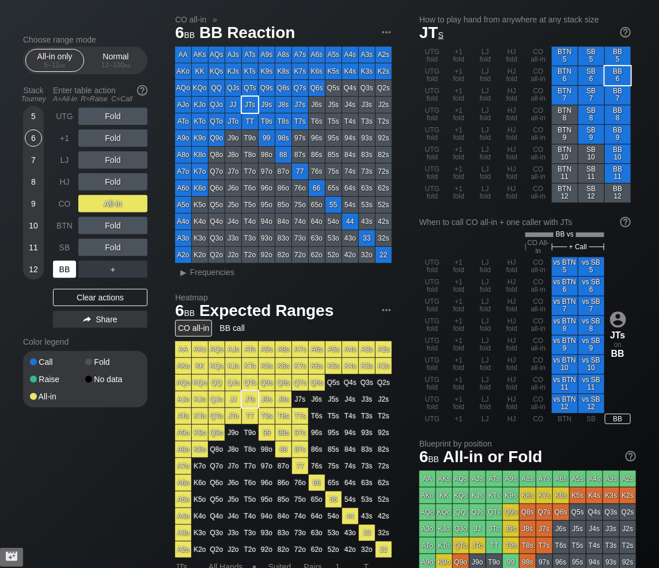
click at [66, 272] on div "BB" at bounding box center [64, 269] width 23 height 17
click at [93, 296] on div "Clear actions" at bounding box center [100, 297] width 94 height 17
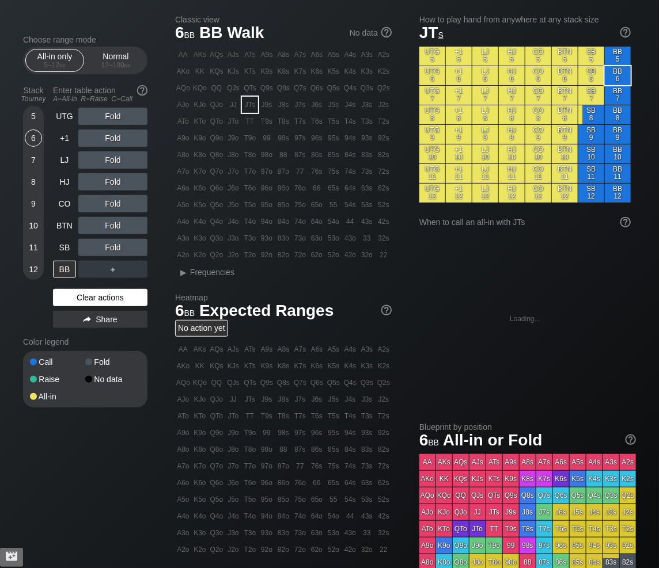
click at [93, 296] on div "Clear actions" at bounding box center [100, 297] width 94 height 17
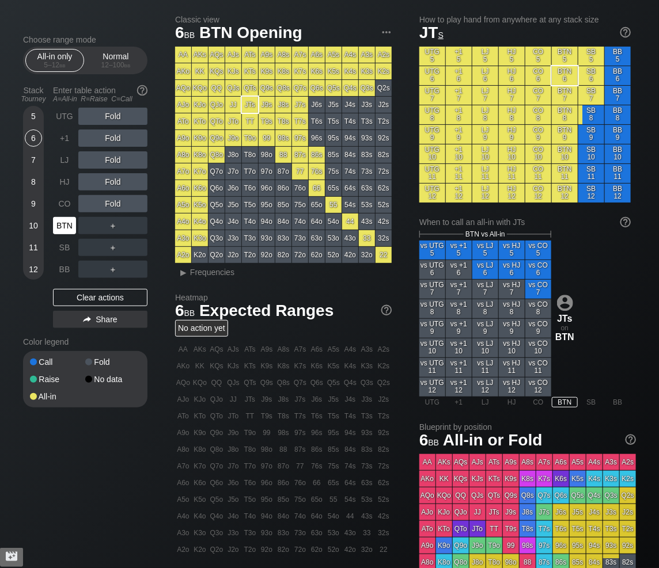
click at [62, 225] on div "BTN" at bounding box center [64, 225] width 23 height 17
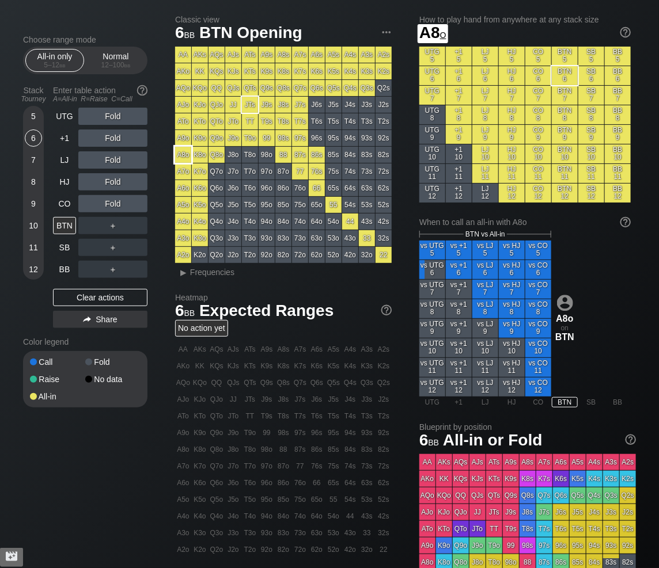
click at [180, 153] on div "A8o" at bounding box center [183, 155] width 16 height 16
click at [130, 62] on span "bb" at bounding box center [127, 65] width 6 height 8
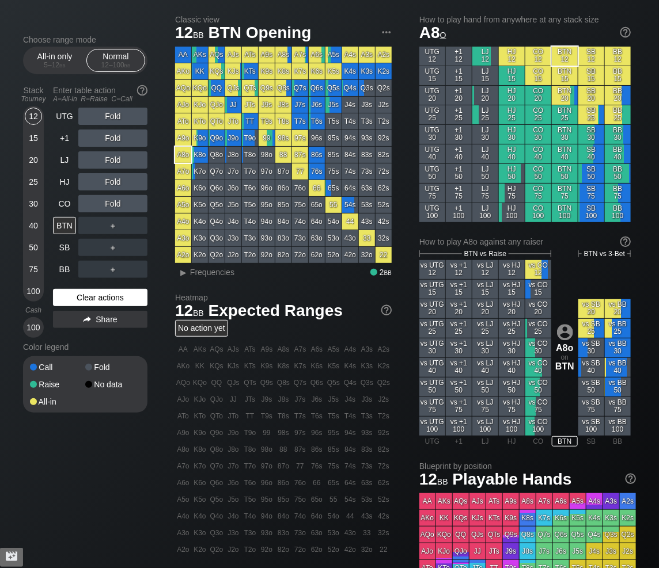
click at [79, 294] on div "Clear actions" at bounding box center [100, 297] width 94 height 17
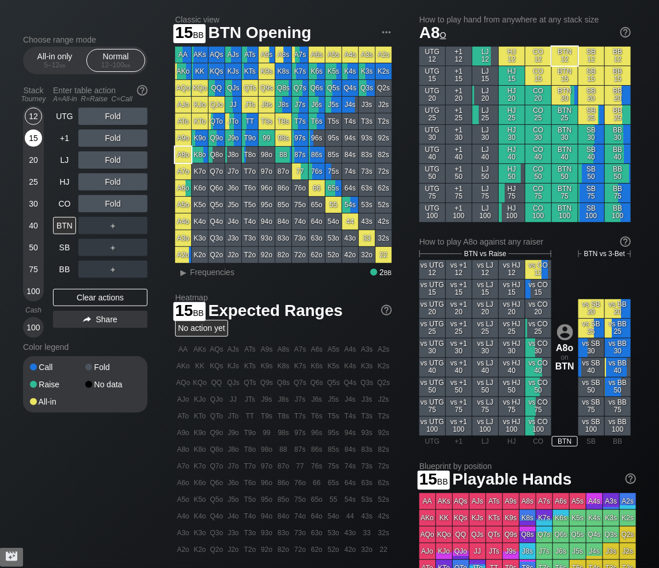
click at [34, 141] on div "15" at bounding box center [33, 138] width 17 height 17
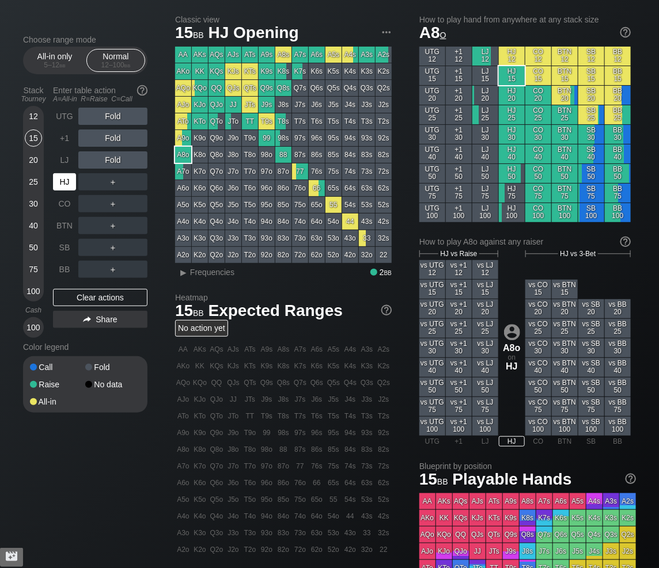
click at [61, 187] on div "HJ" at bounding box center [64, 181] width 23 height 17
click at [101, 303] on div "Clear actions" at bounding box center [100, 297] width 94 height 17
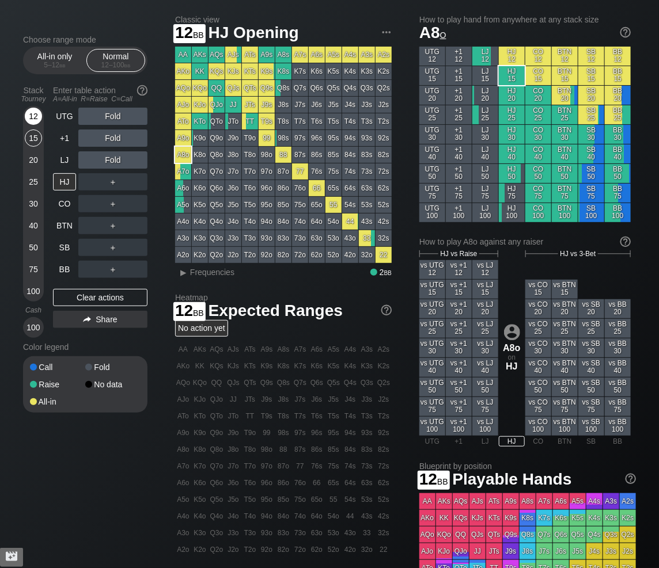
click at [35, 128] on div "12" at bounding box center [33, 119] width 17 height 22
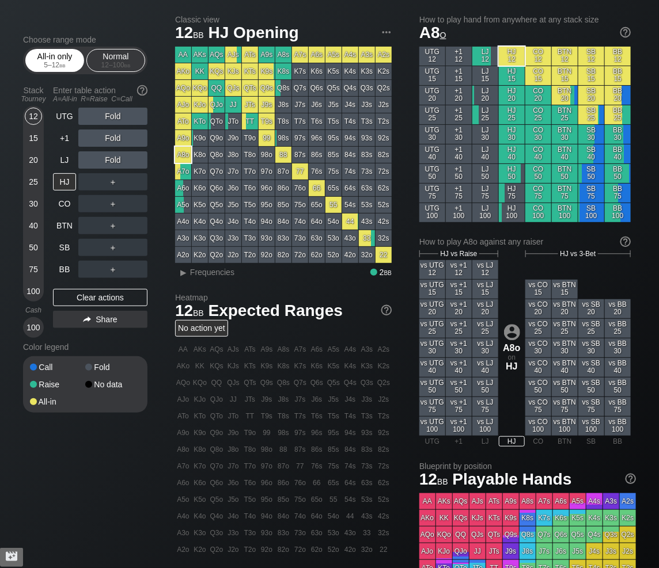
click at [38, 58] on div "All-in only 5 – 12 bb" at bounding box center [54, 61] width 53 height 22
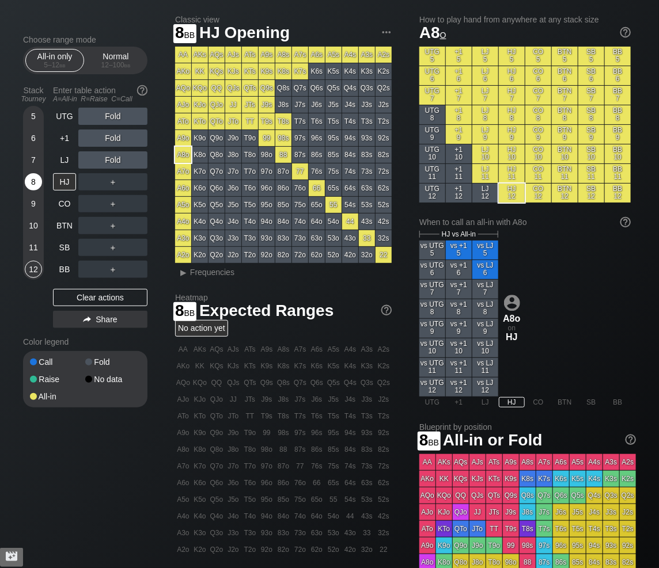
click at [30, 185] on div "8" at bounding box center [33, 181] width 17 height 17
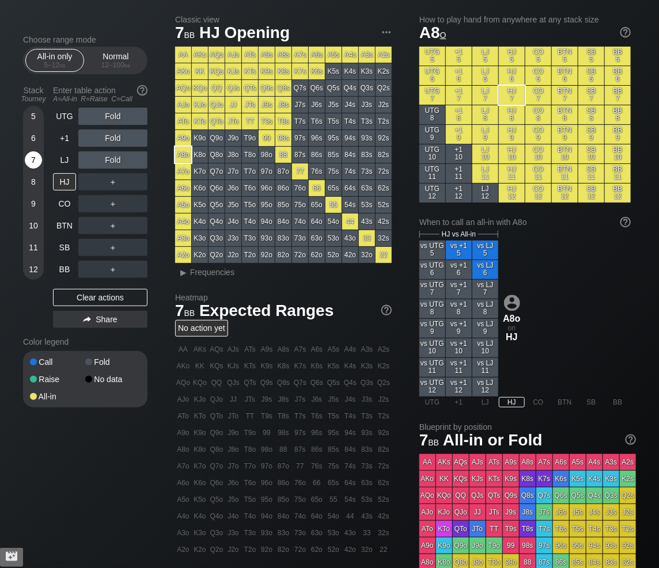
click at [31, 165] on div "7" at bounding box center [33, 159] width 17 height 17
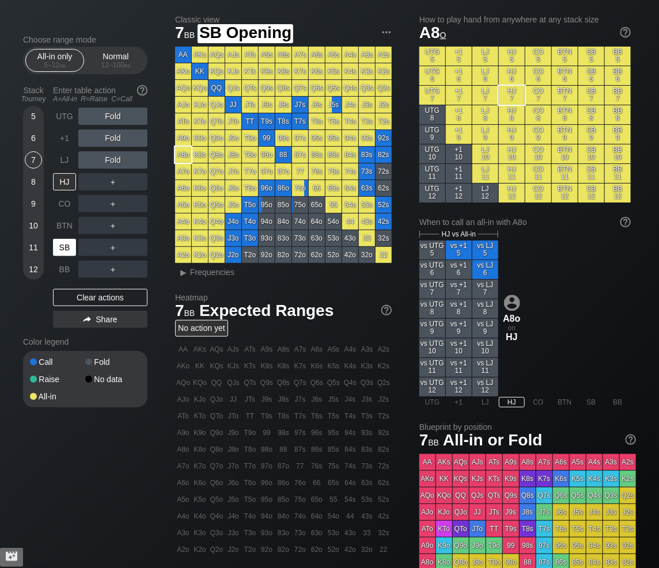
click at [63, 252] on div "SB" at bounding box center [64, 247] width 23 height 17
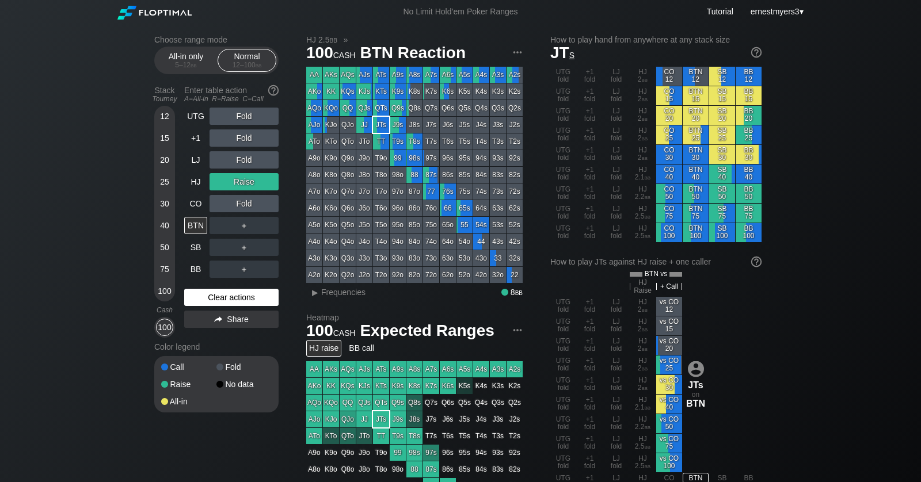
click at [214, 294] on div "Clear actions" at bounding box center [231, 297] width 94 height 17
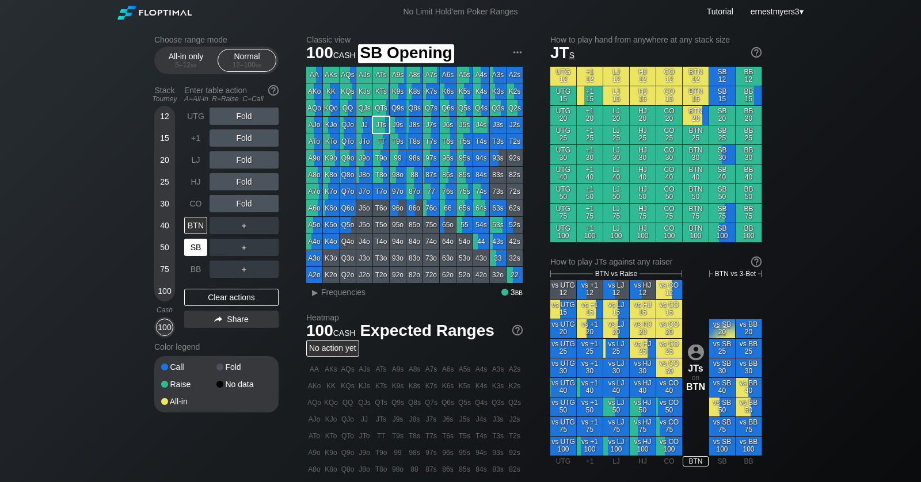
click at [192, 246] on div "SB" at bounding box center [195, 247] width 23 height 17
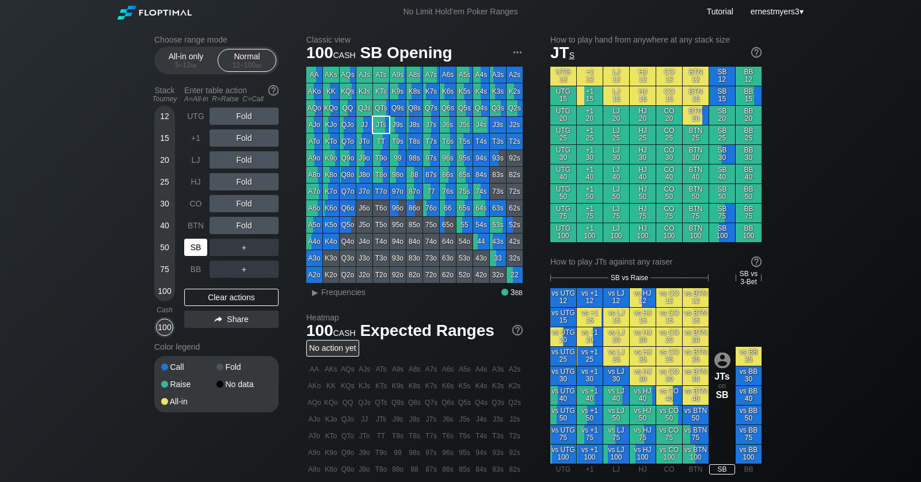
click at [204, 248] on div "SB" at bounding box center [195, 247] width 23 height 17
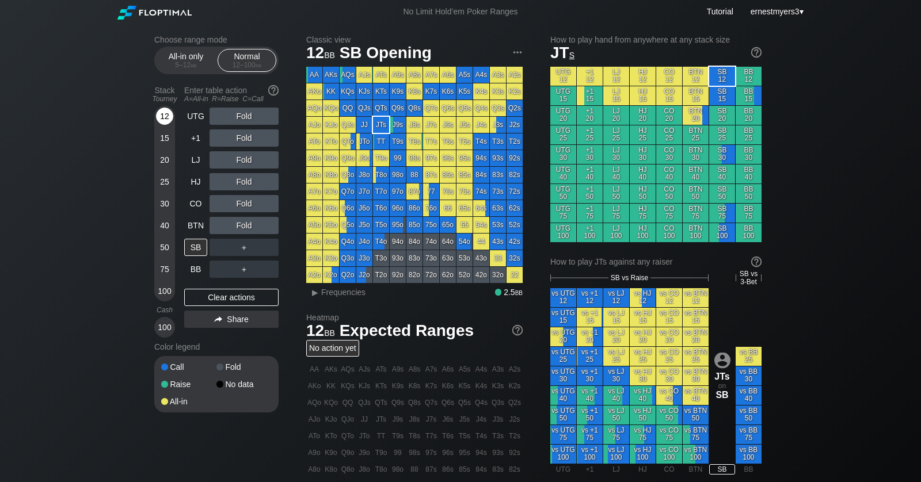
click at [167, 115] on div "12" at bounding box center [164, 116] width 17 height 17
click at [216, 247] on div "A ✕" at bounding box center [221, 247] width 22 height 17
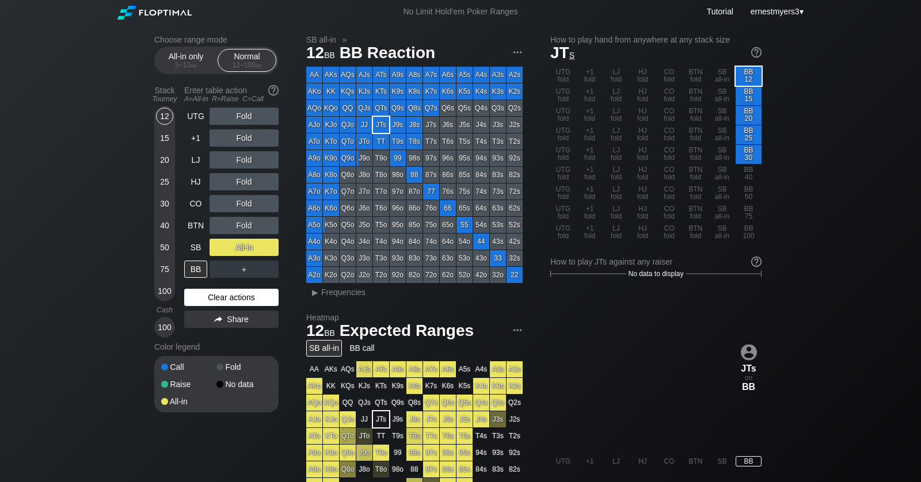
click at [203, 299] on div "Clear actions" at bounding box center [231, 297] width 94 height 17
